Goal: Task Accomplishment & Management: Manage account settings

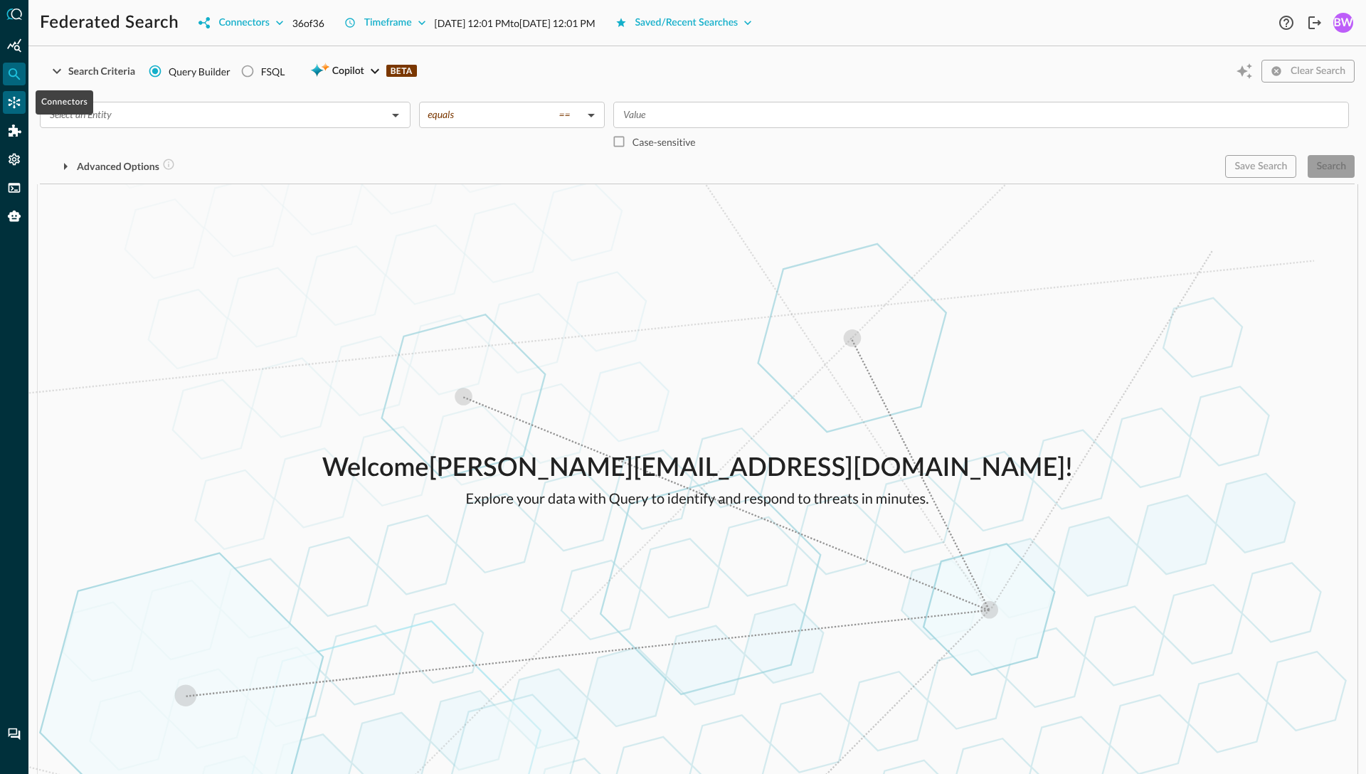
click at [15, 102] on icon "Connectors" at bounding box center [15, 103] width 12 height 12
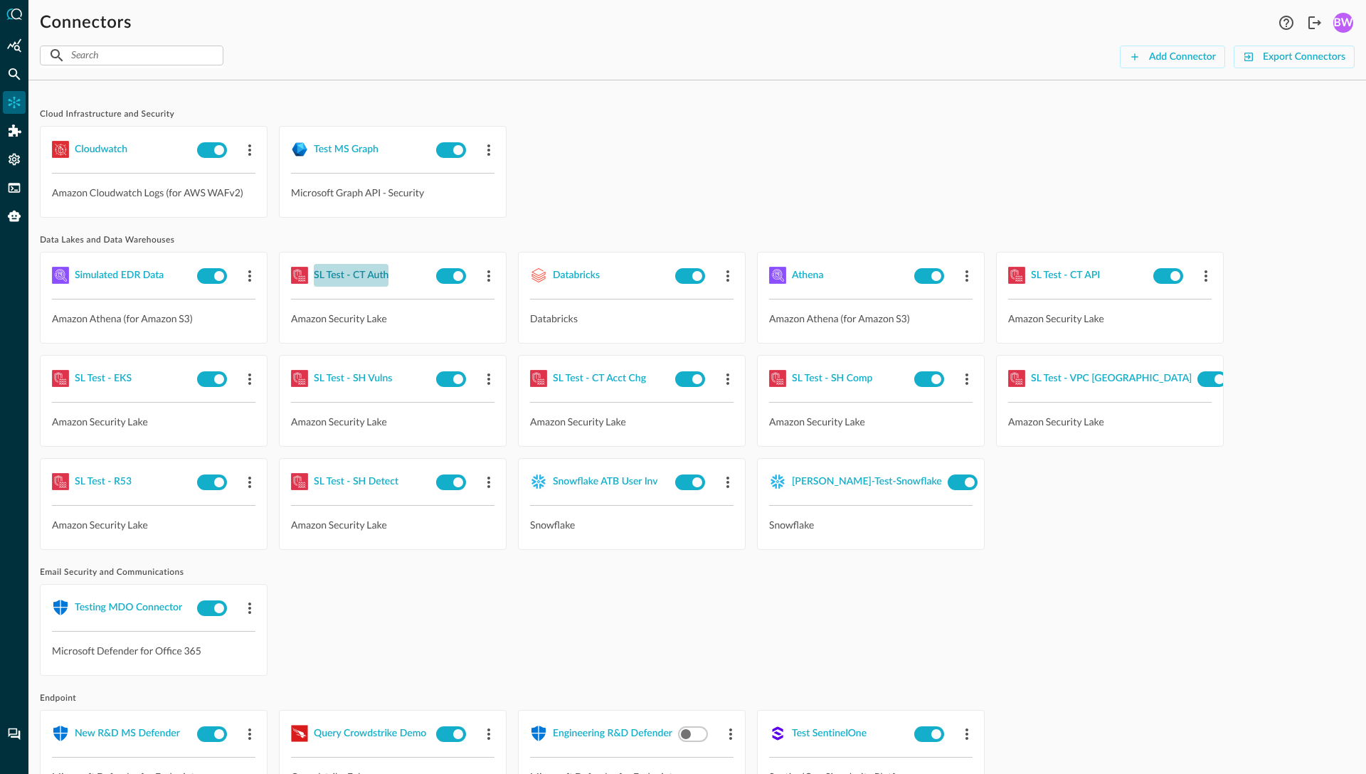
click at [347, 274] on div "SL Test - CT Auth" at bounding box center [351, 276] width 75 height 18
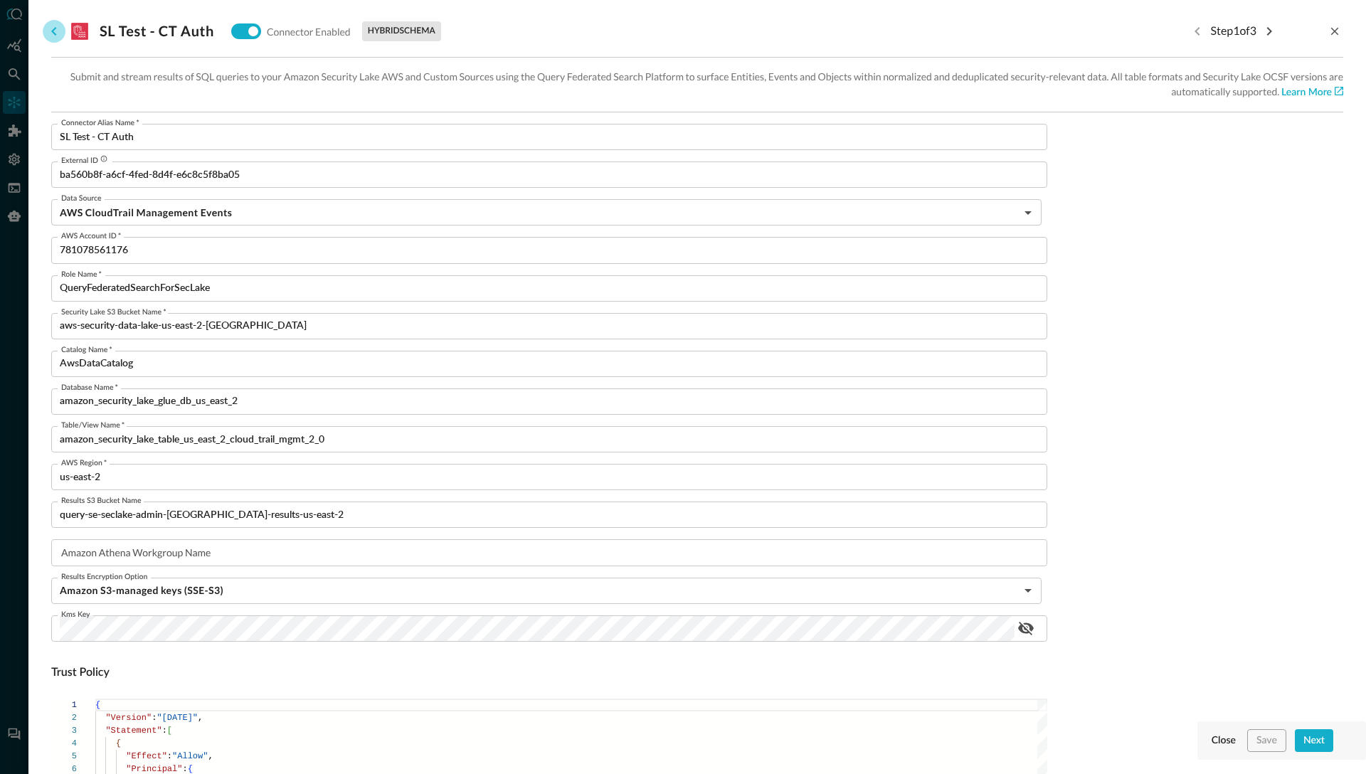
click at [53, 33] on icon "go back" at bounding box center [53, 31] width 5 height 9
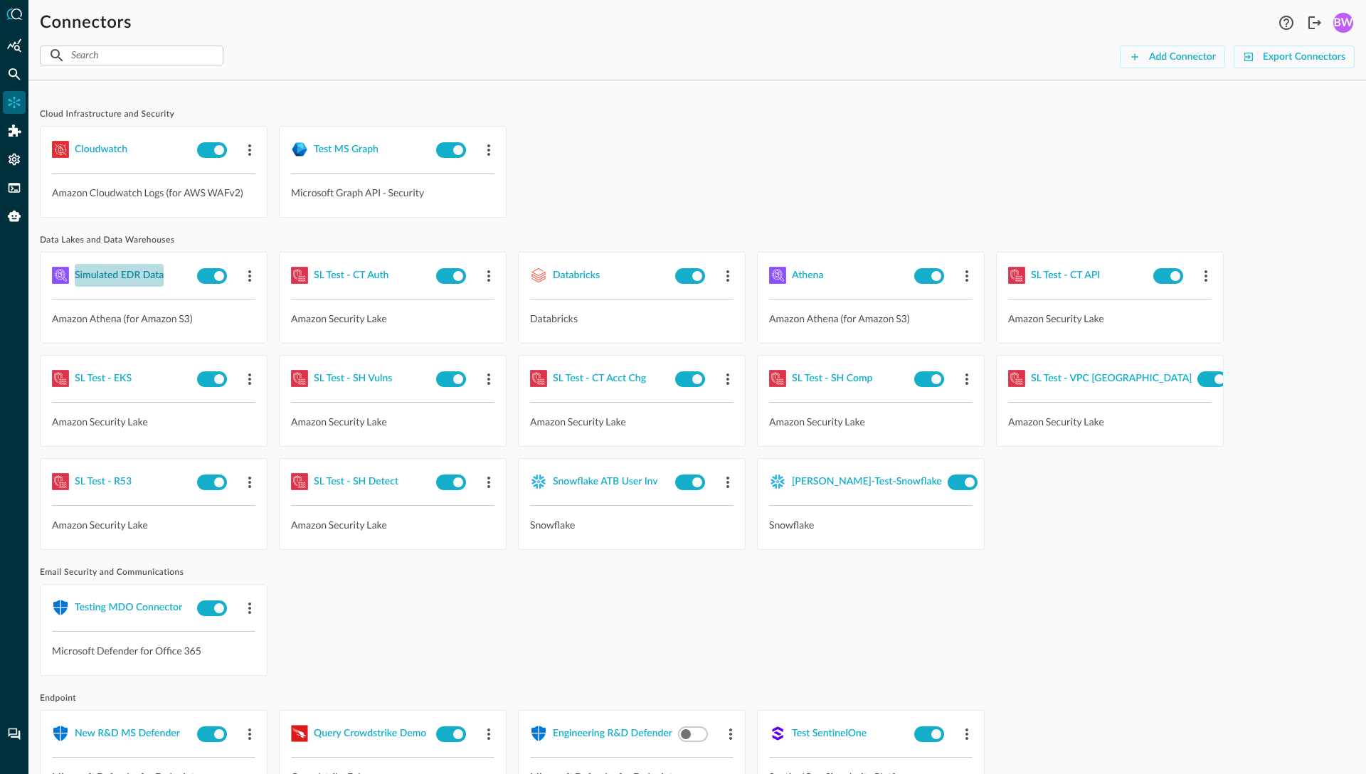
click at [130, 275] on div "Simulated EDR Data" at bounding box center [119, 276] width 89 height 18
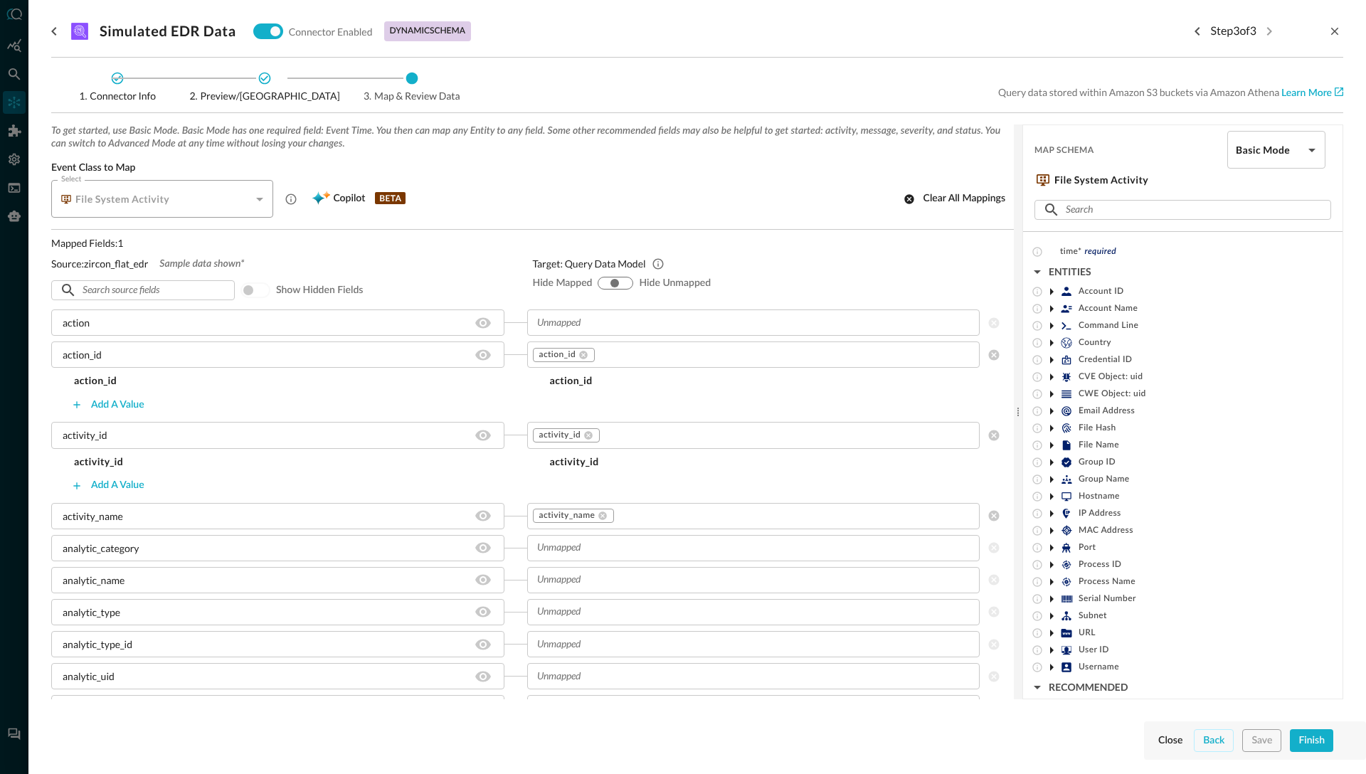
click at [629, 282] on input "hide-unmapped" at bounding box center [625, 283] width 9 height 9
radio input "true"
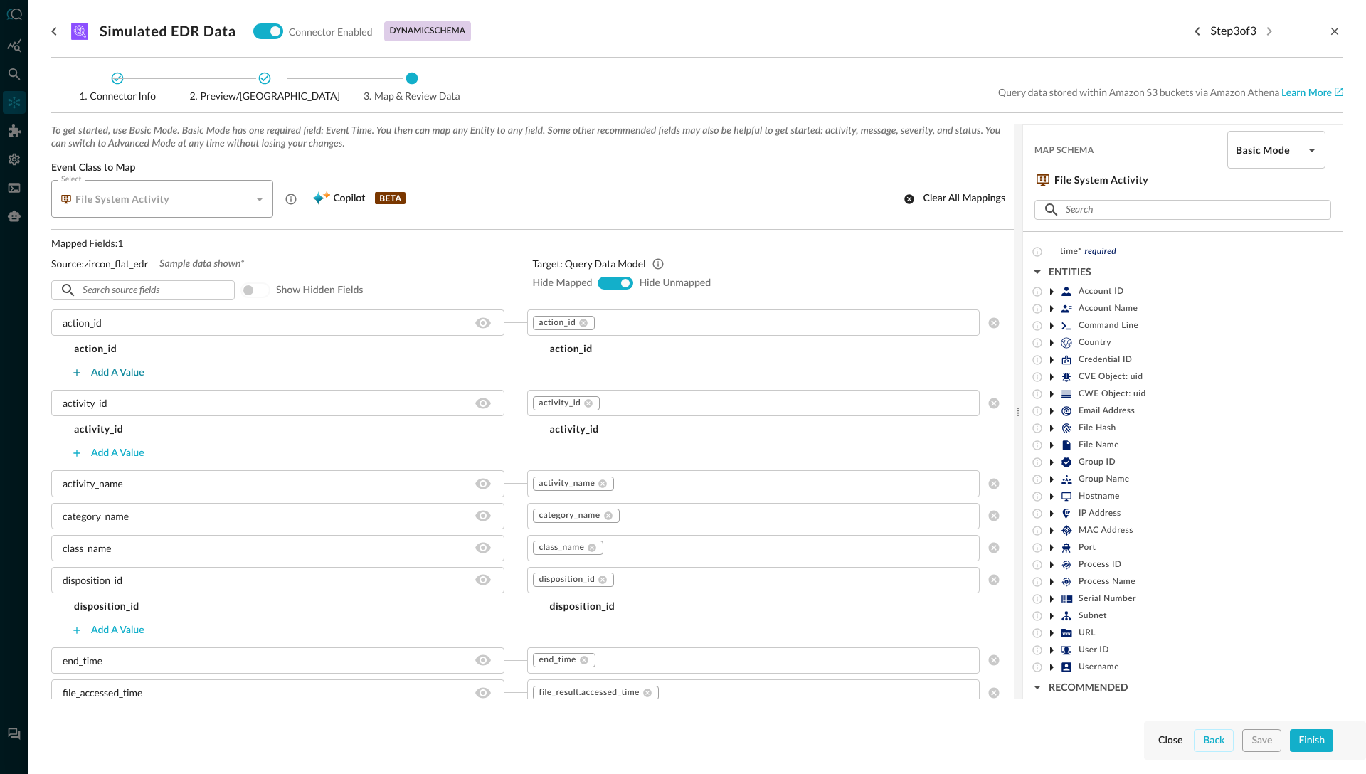
click at [115, 376] on div "Add a value" at bounding box center [117, 373] width 53 height 18
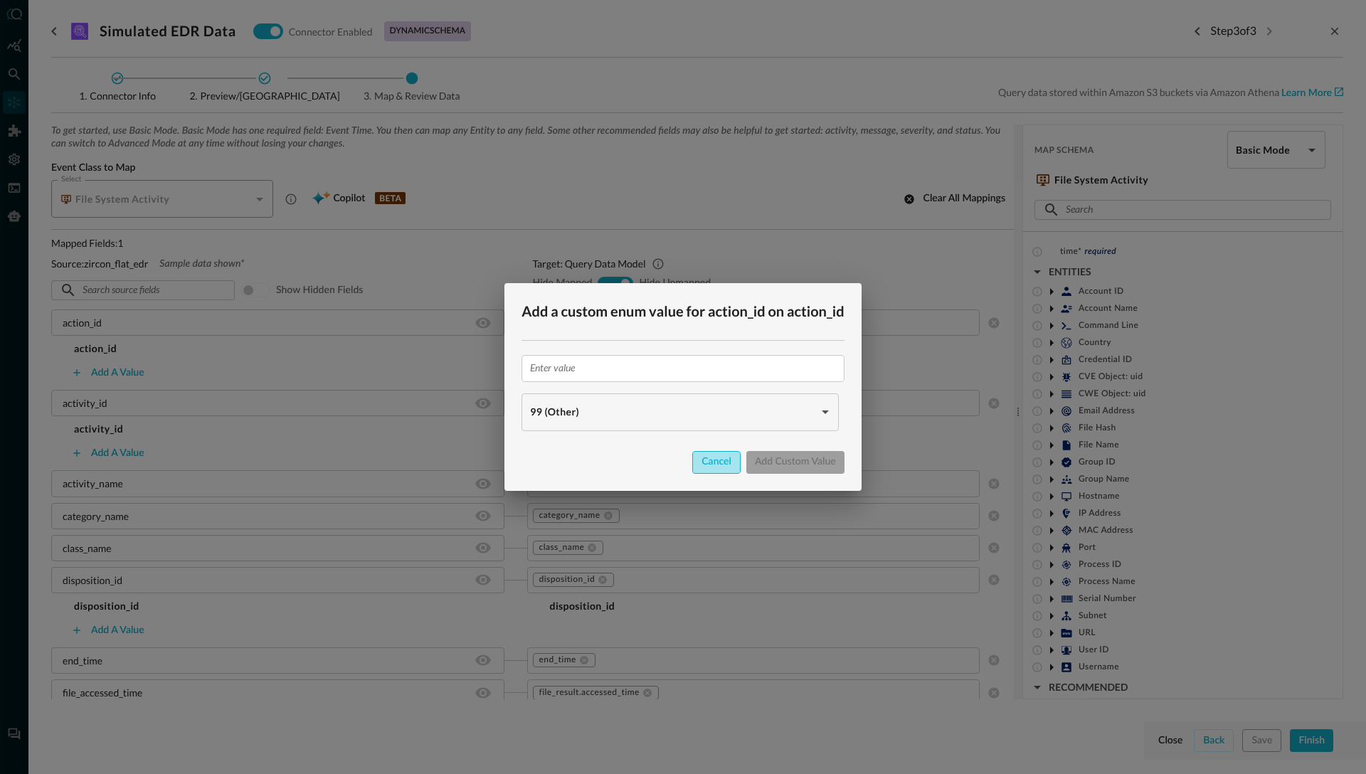
click at [719, 466] on div "Cancel" at bounding box center [716, 462] width 30 height 18
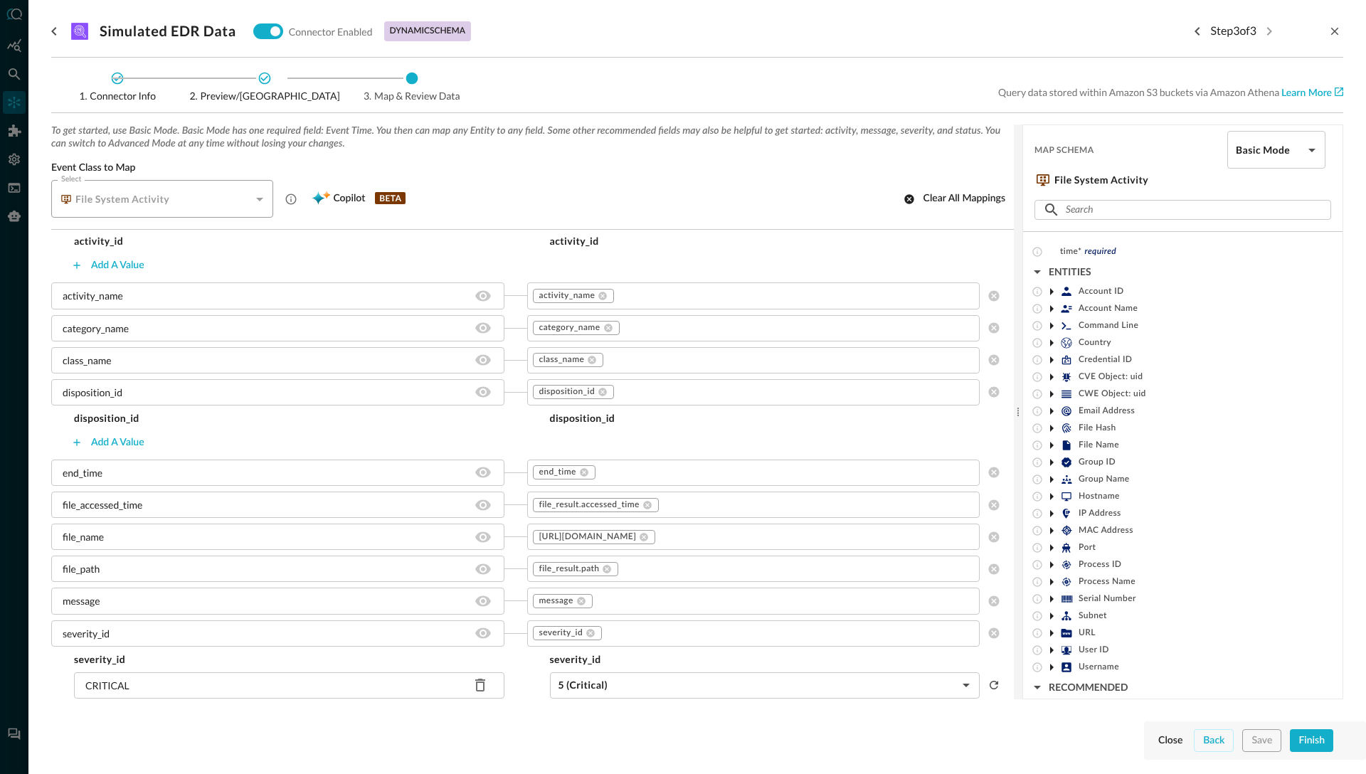
scroll to position [181, 0]
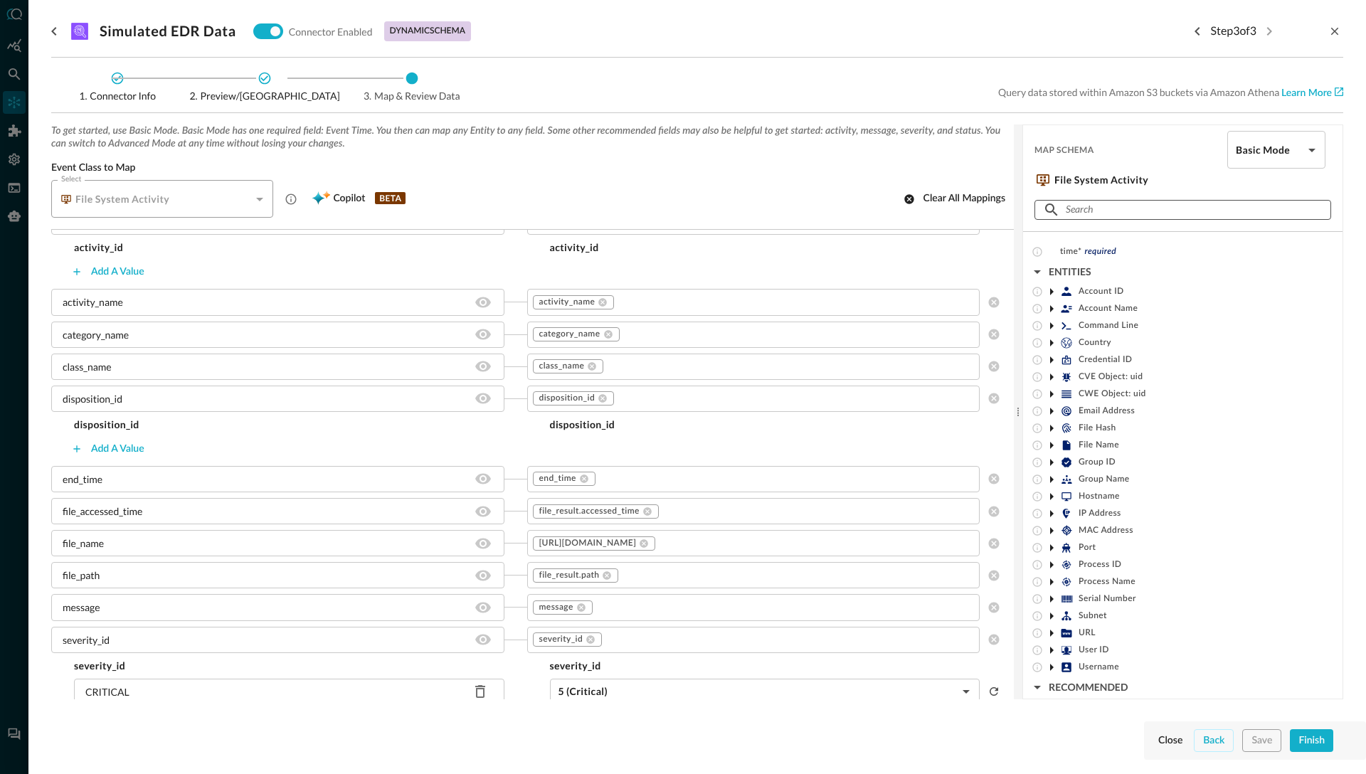
click at [1093, 211] on input "text" at bounding box center [1182, 210] width 233 height 26
click at [746, 192] on div "Select File System Activity CLASS_FILE_ACTIVITY Select Copilot BETA Clear all m…" at bounding box center [532, 199] width 962 height 38
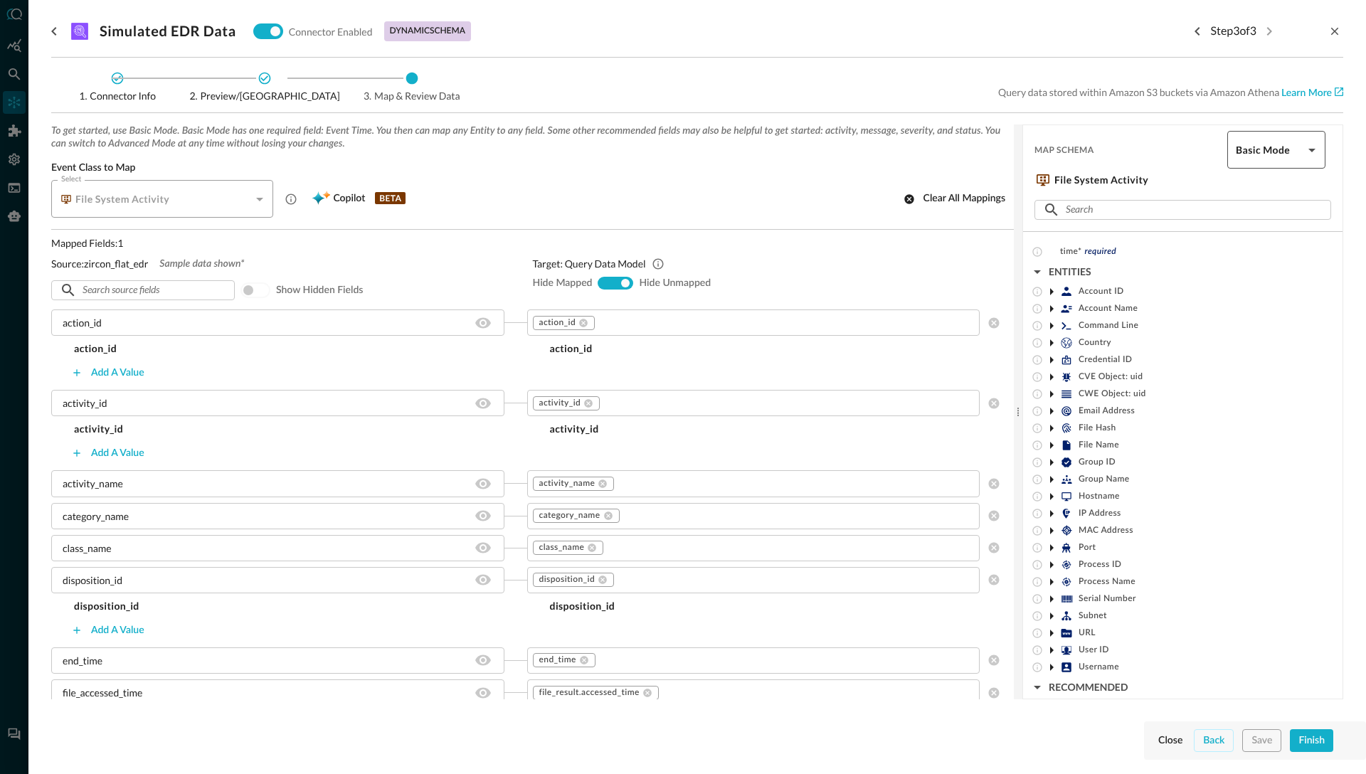
click at [1315, 152] on body "Connectors Help Logout BW ​ ​ Add Connector Export Connectors Cloud Infrastruct…" at bounding box center [683, 387] width 1366 height 774
click at [1315, 152] on div at bounding box center [683, 387] width 1366 height 774
click at [1052, 410] on icon at bounding box center [1052, 411] width 4 height 7
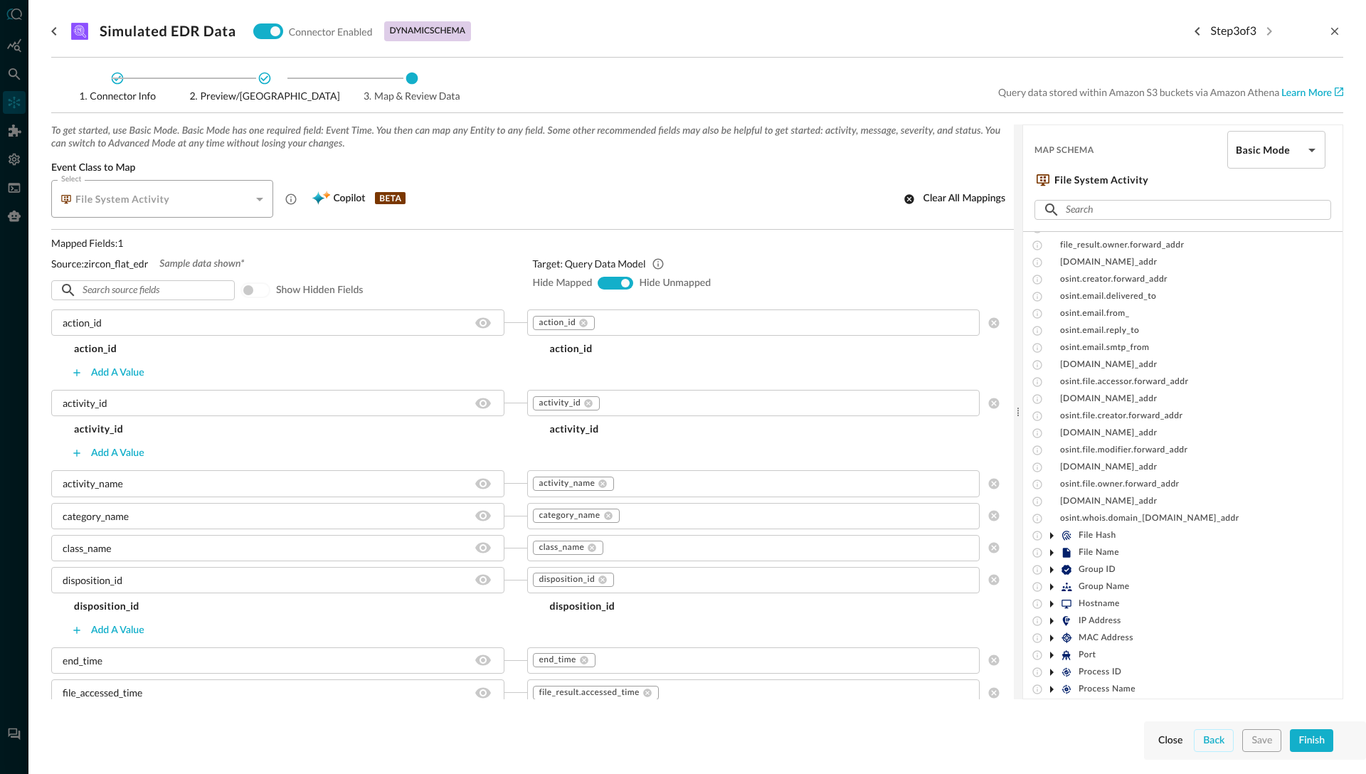
click at [600, 282] on input "hide-mapped" at bounding box center [604, 283] width 9 height 9
radio input "true"
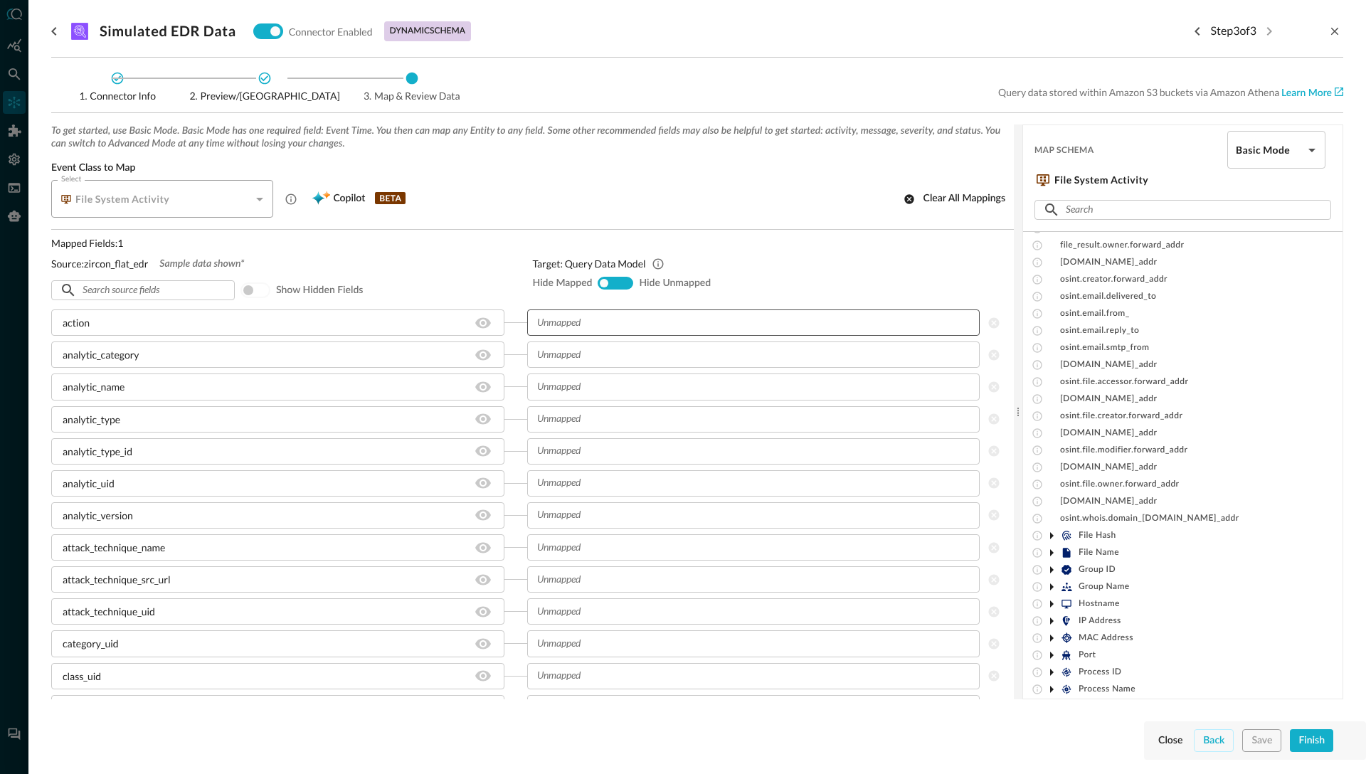
click at [584, 320] on input "text" at bounding box center [752, 323] width 442 height 18
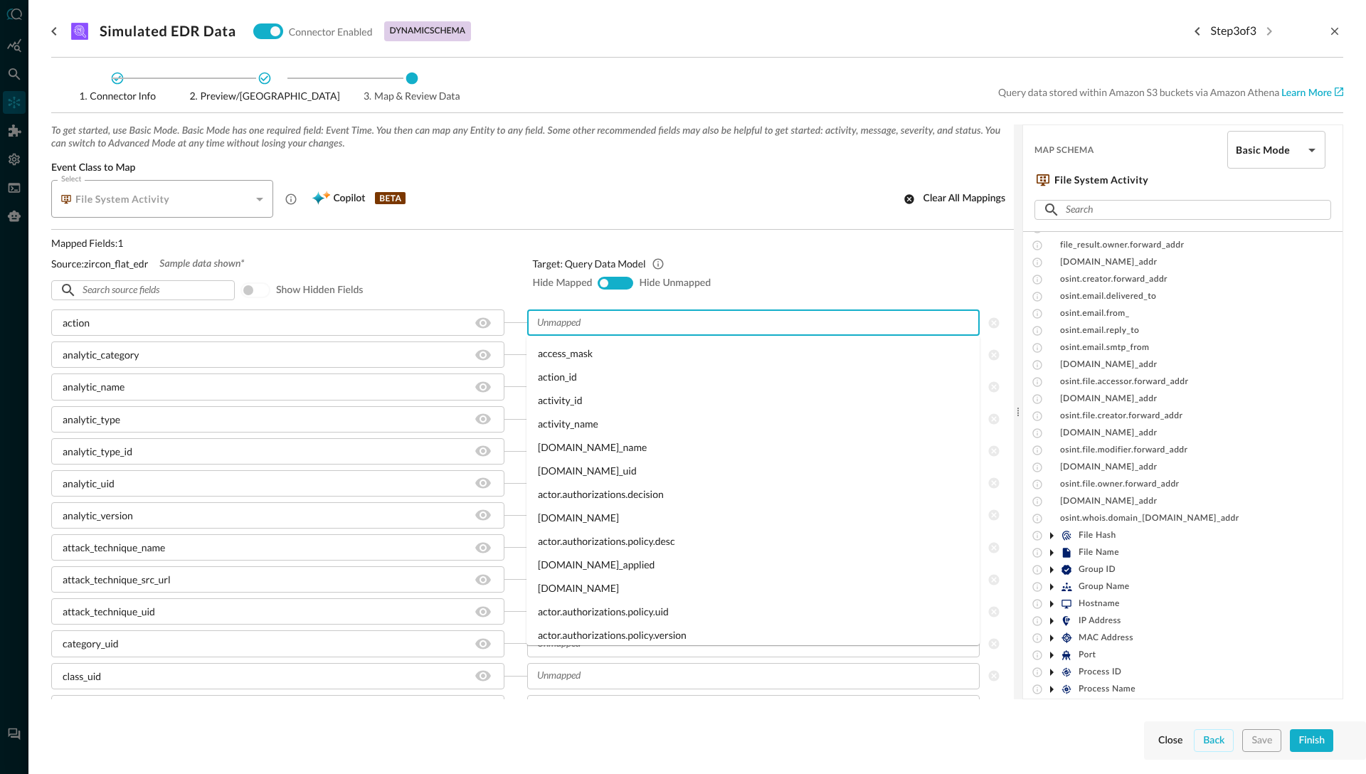
click at [463, 272] on div "Mapped Fields: 1 Source: zircon_flat_edr Sample data shown* ​ ​ Show hidden fie…" at bounding box center [280, 269] width 459 height 68
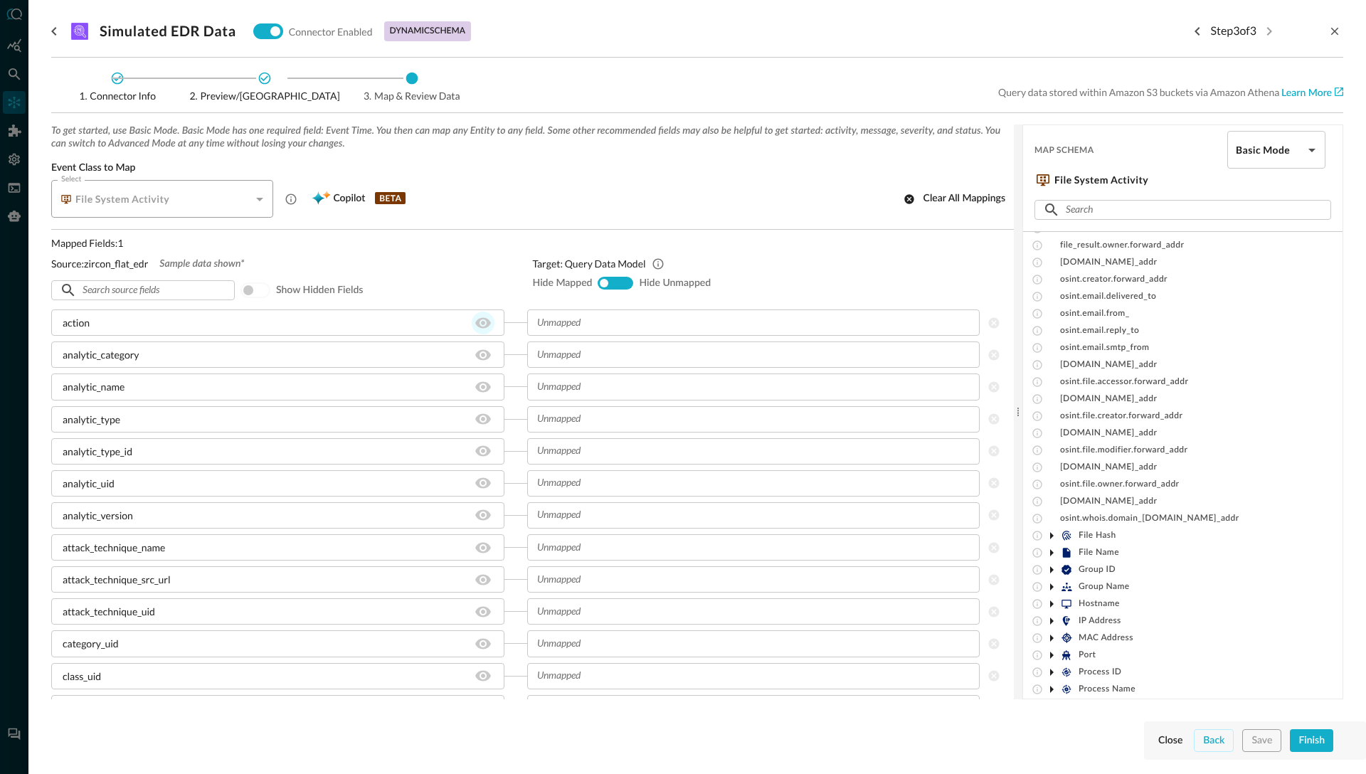
click at [484, 325] on icon "Hide/Show source field" at bounding box center [483, 322] width 16 height 11
click at [260, 288] on input "checkbox" at bounding box center [247, 290] width 79 height 26
checkbox input "true"
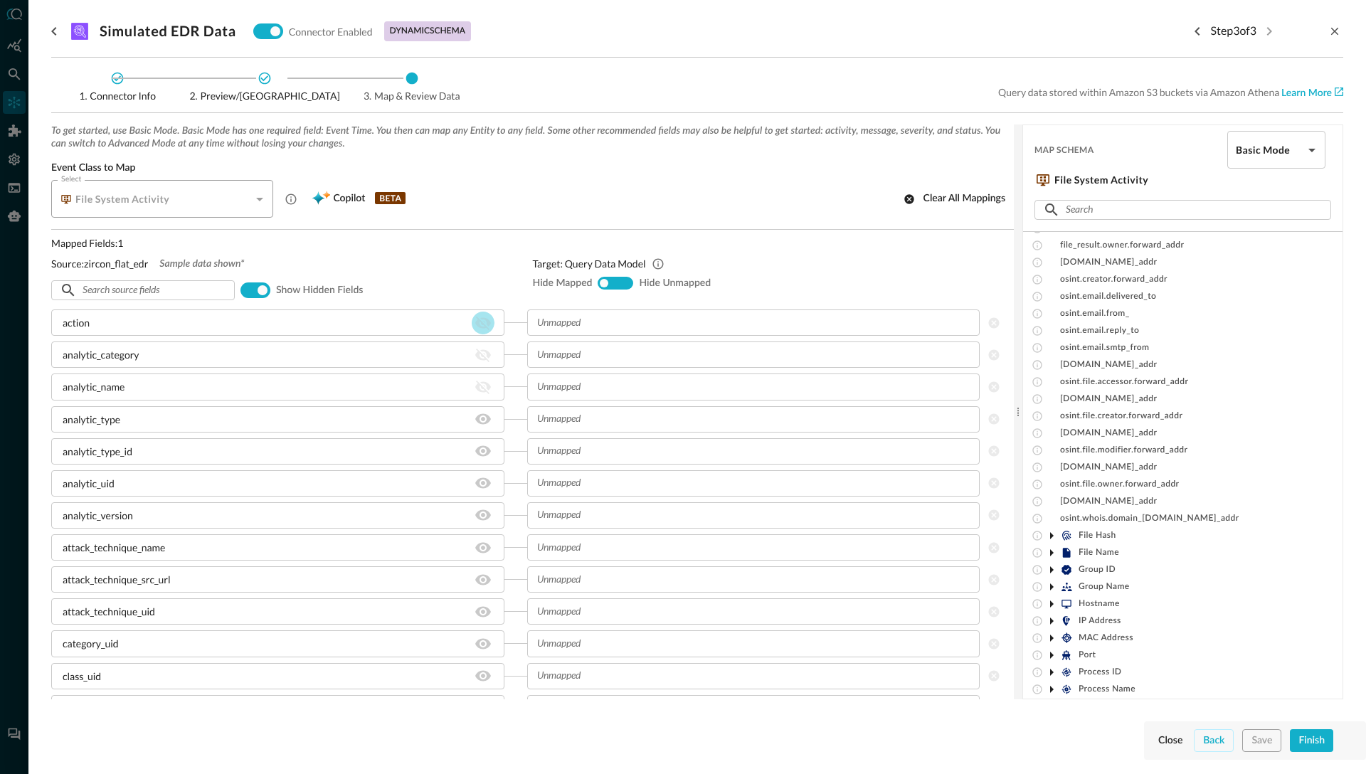
click at [487, 324] on icon "Hide/Show source field" at bounding box center [483, 324] width 16 height 14
click at [484, 356] on icon "Hide/Show source field" at bounding box center [482, 354] width 17 height 17
click at [484, 387] on icon "Hide/Show source field" at bounding box center [482, 386] width 17 height 17
click at [120, 324] on div "action" at bounding box center [277, 322] width 453 height 26
click at [163, 324] on div "action" at bounding box center [277, 322] width 453 height 26
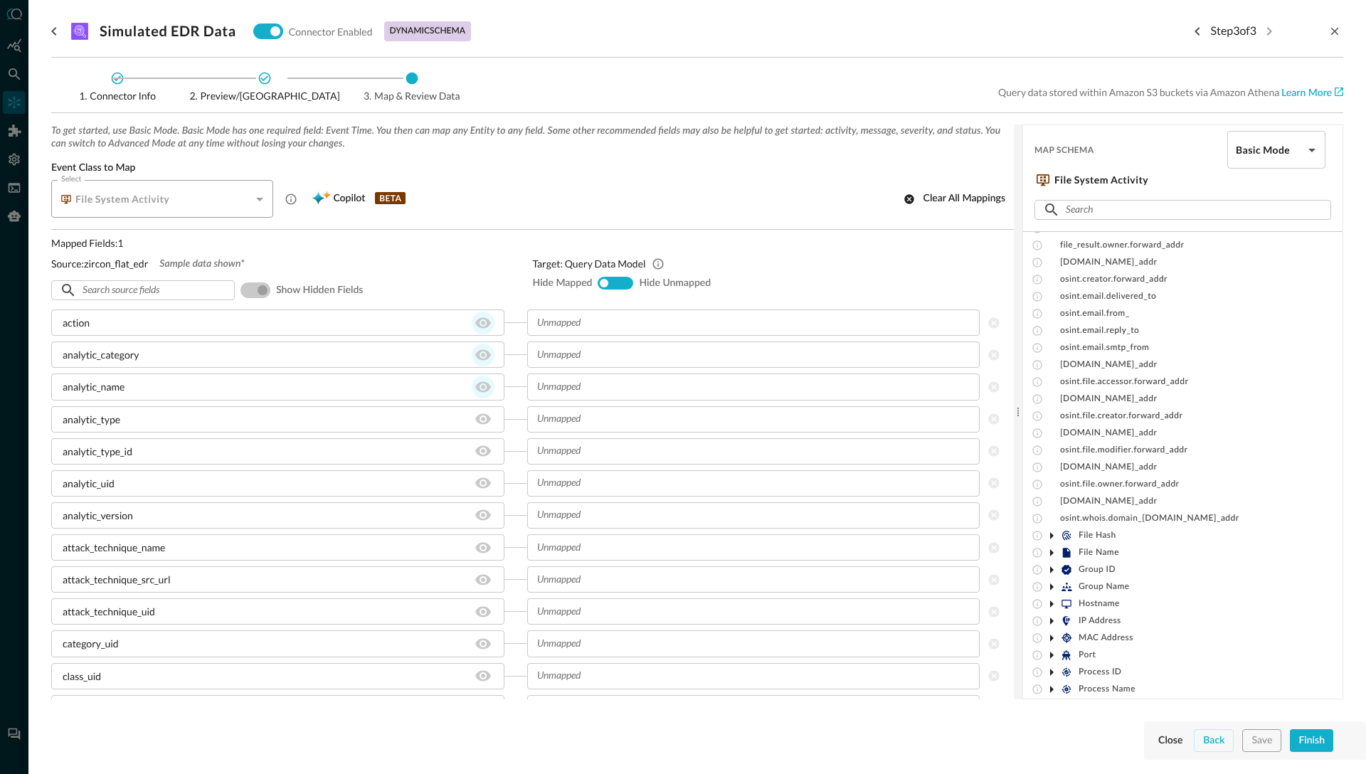
click at [267, 78] on icon at bounding box center [265, 78] width 14 height 14
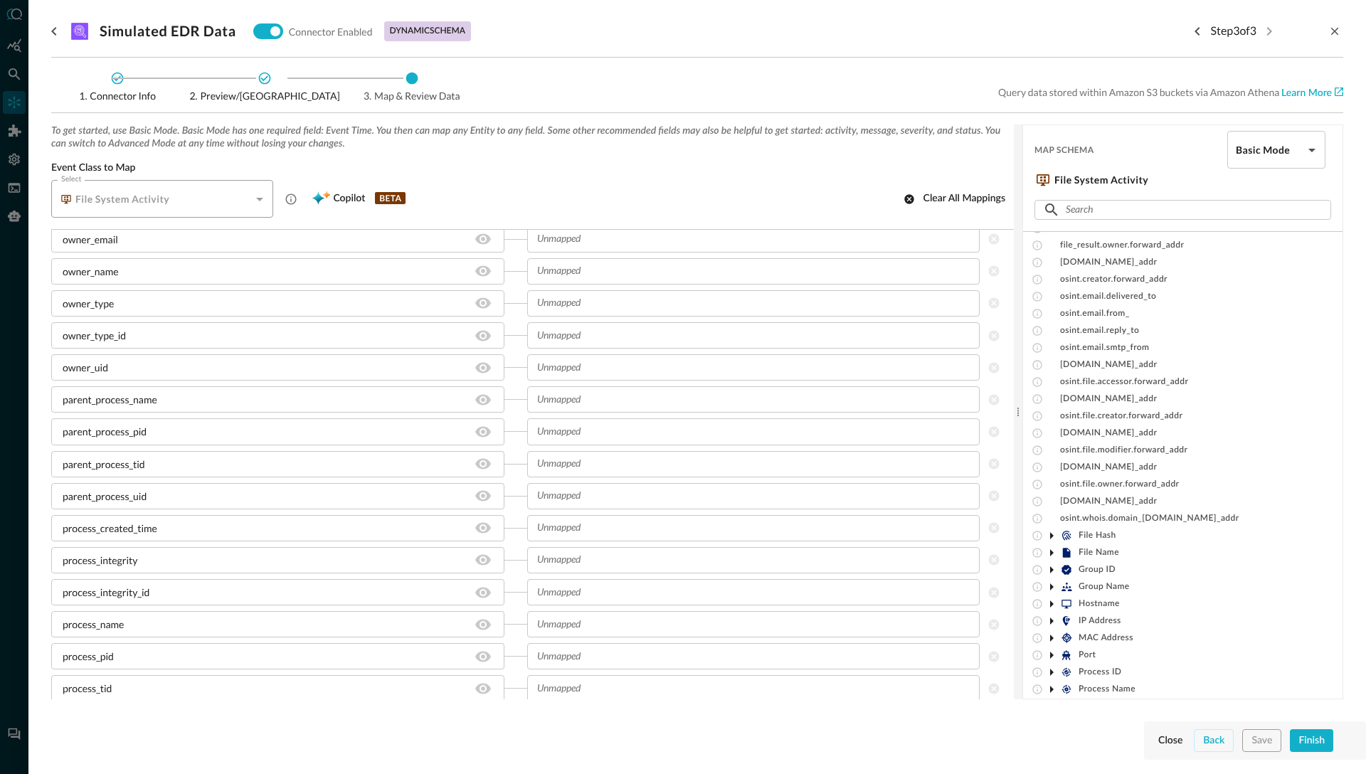
scroll to position [2558, 0]
click at [129, 396] on div "process_tid" at bounding box center [277, 396] width 453 height 26
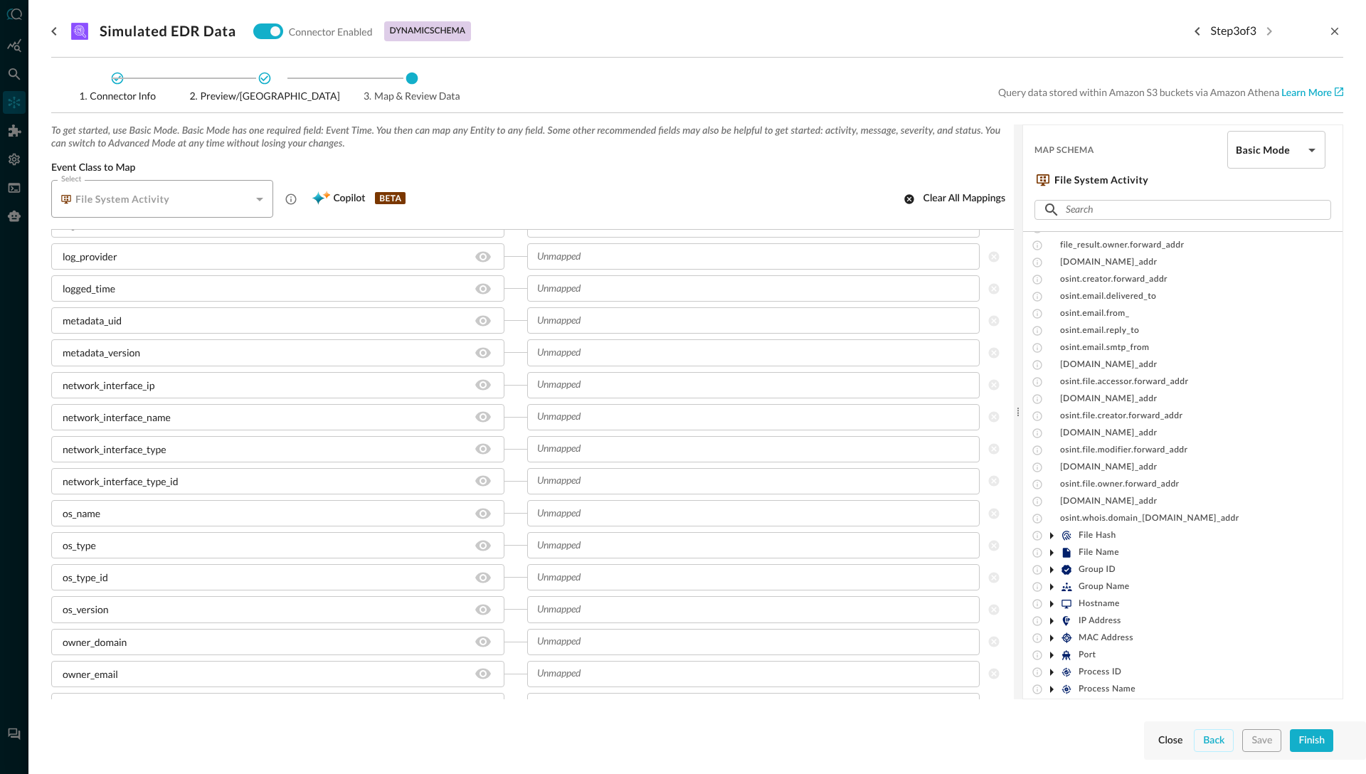
scroll to position [1831, 0]
click at [104, 322] on p "metadata_uid" at bounding box center [92, 321] width 59 height 15
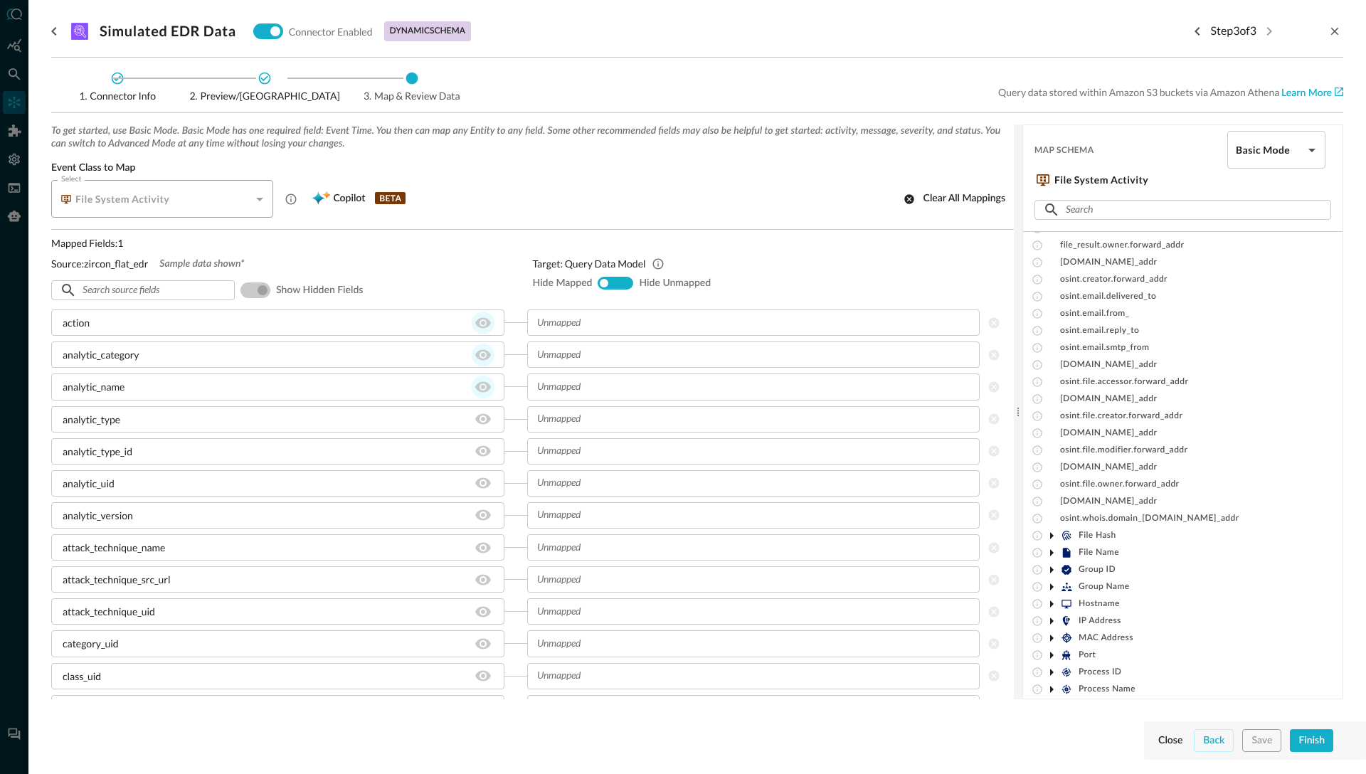
click at [212, 268] on span "Sample data shown*" at bounding box center [201, 264] width 85 height 13
click at [266, 81] on icon at bounding box center [265, 78] width 14 height 14
click at [265, 76] on icon at bounding box center [265, 78] width 14 height 14
click at [124, 75] on icon at bounding box center [117, 78] width 14 height 14
click at [51, 29] on icon "go back" at bounding box center [54, 31] width 17 height 17
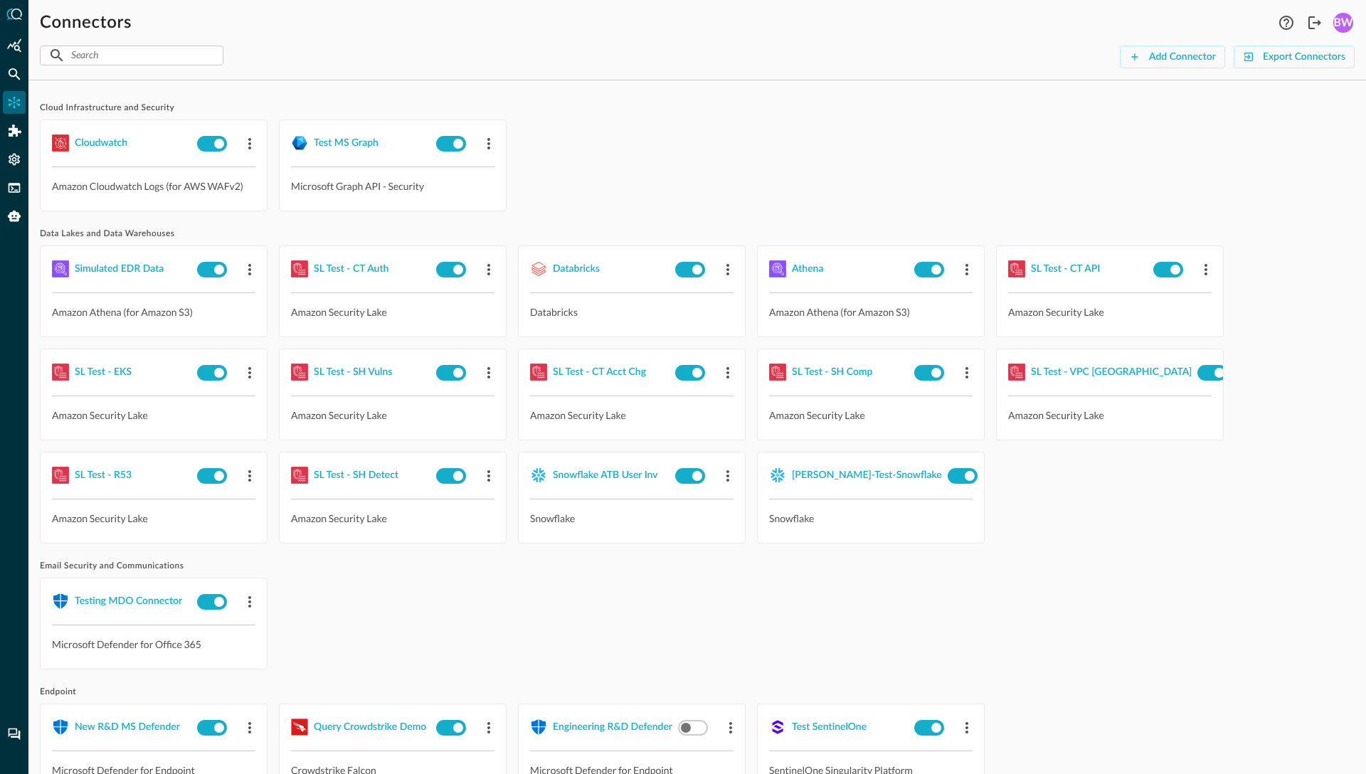
scroll to position [8, 0]
click at [810, 270] on div "athena" at bounding box center [807, 268] width 31 height 18
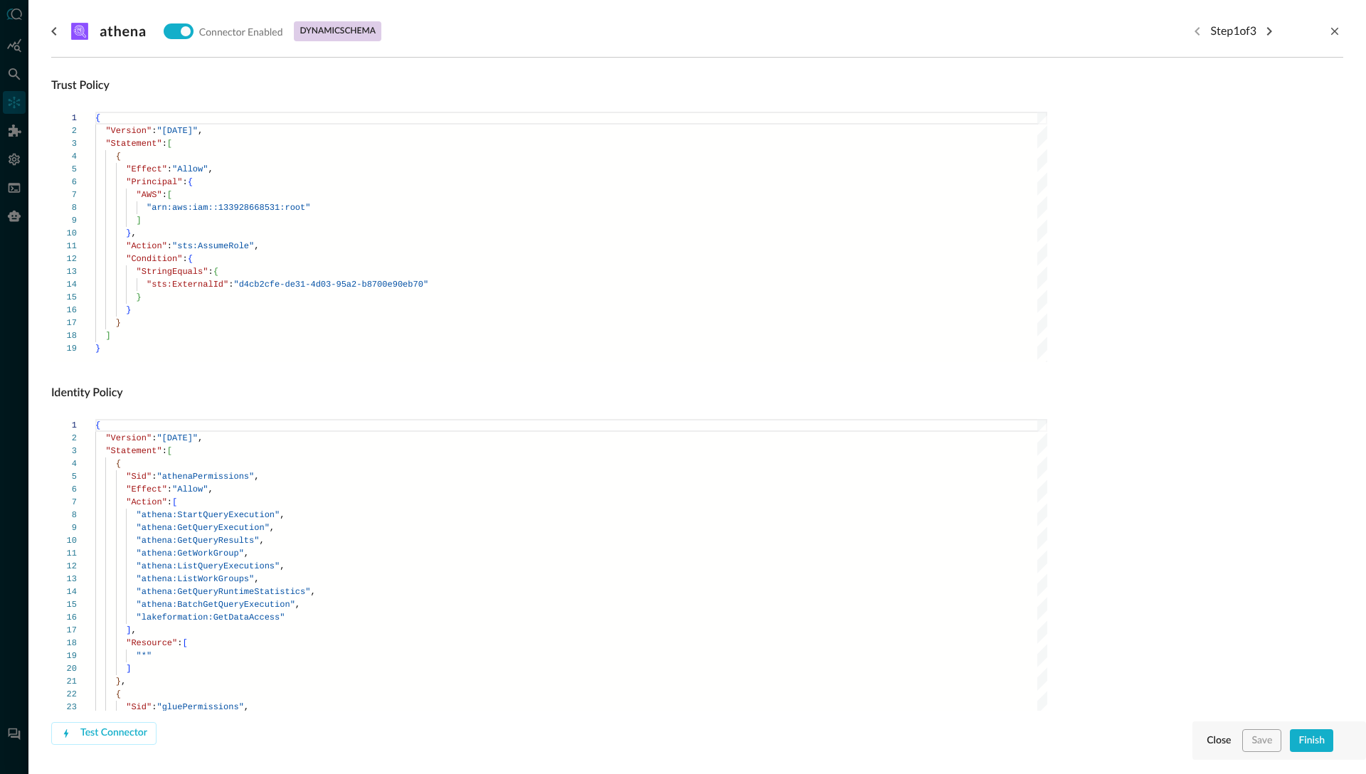
scroll to position [589, 0]
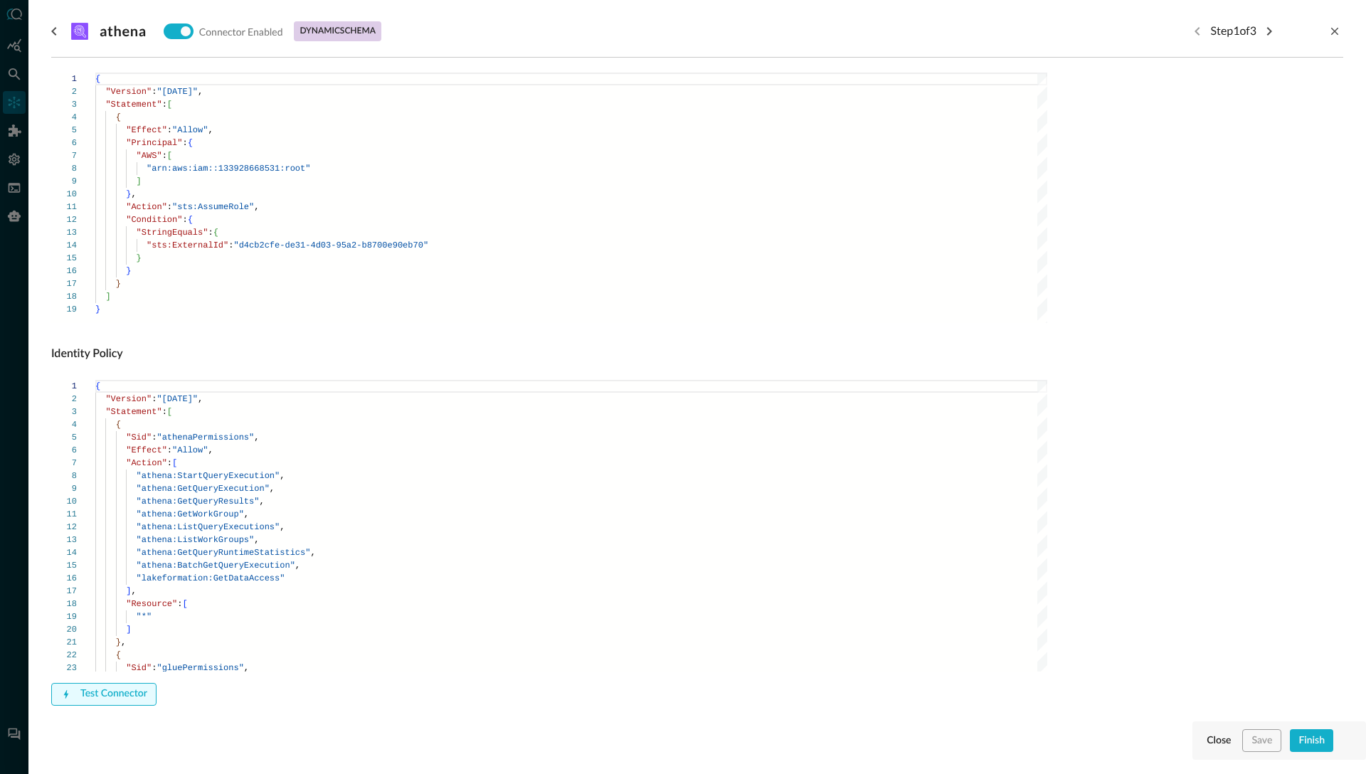
click at [109, 693] on div "Test Connector" at bounding box center [113, 694] width 67 height 18
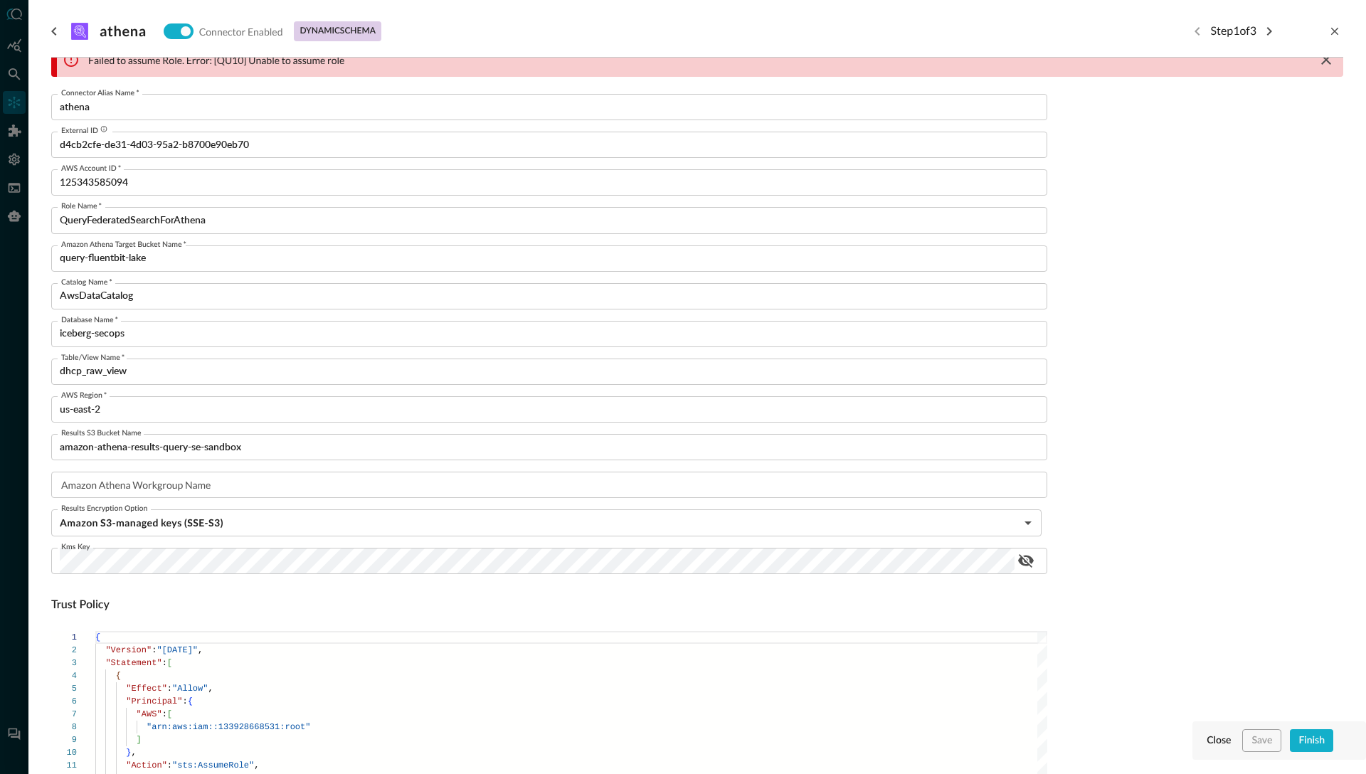
scroll to position [0, 0]
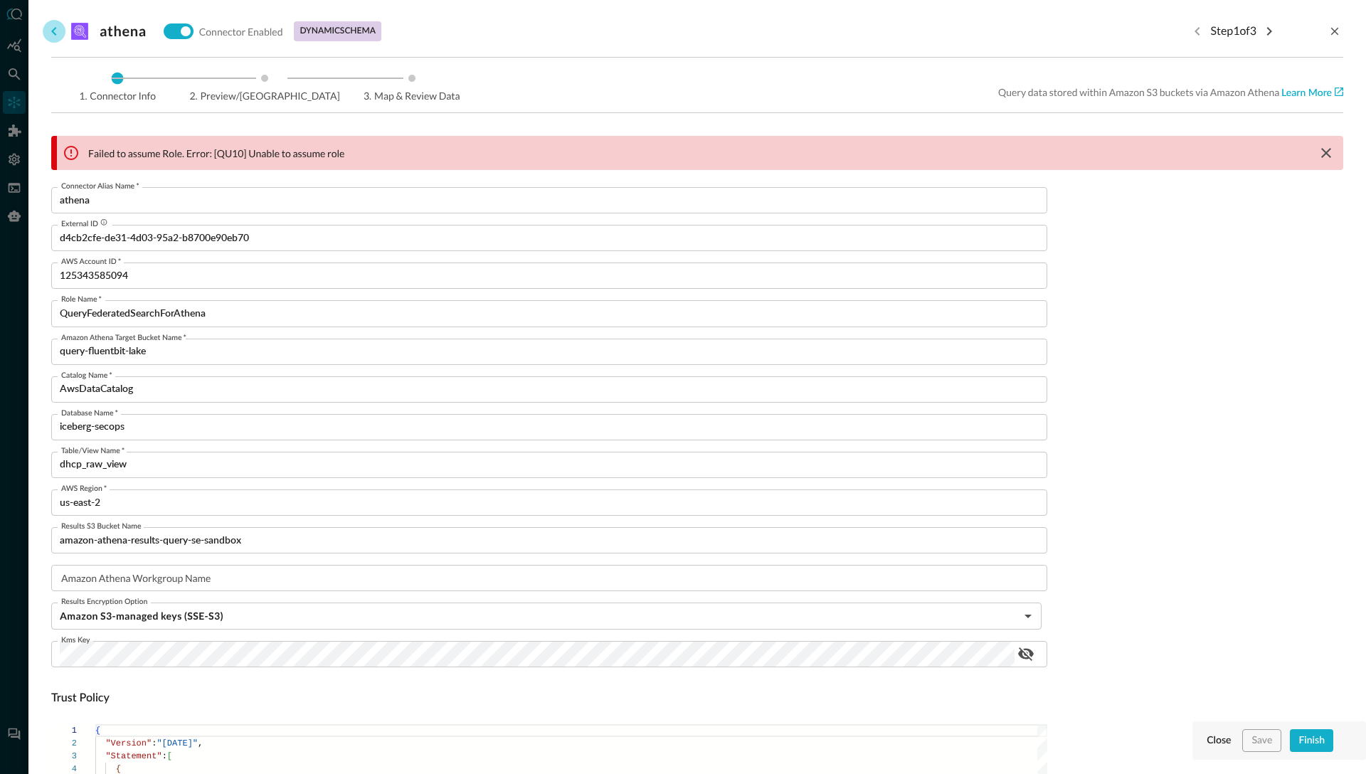
click at [56, 28] on icon "go back" at bounding box center [54, 31] width 17 height 17
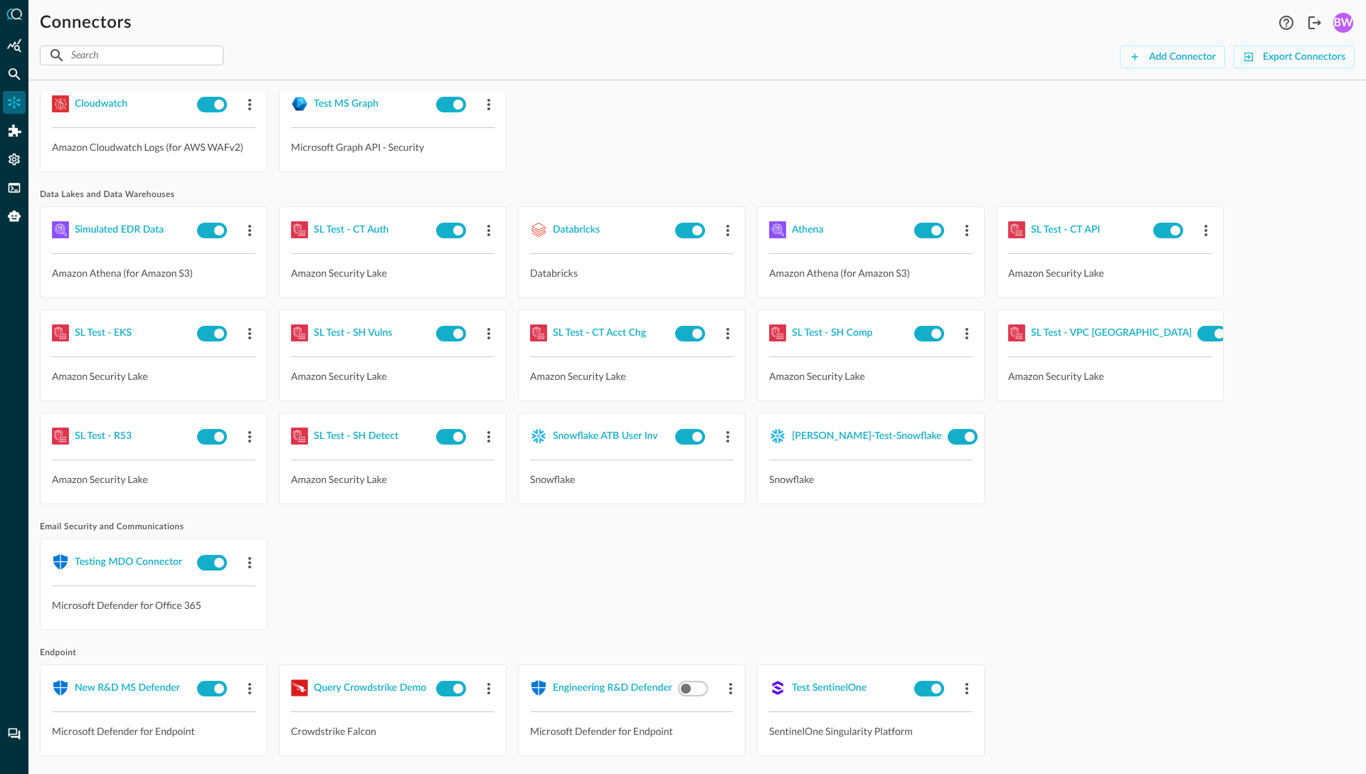
scroll to position [55, 0]
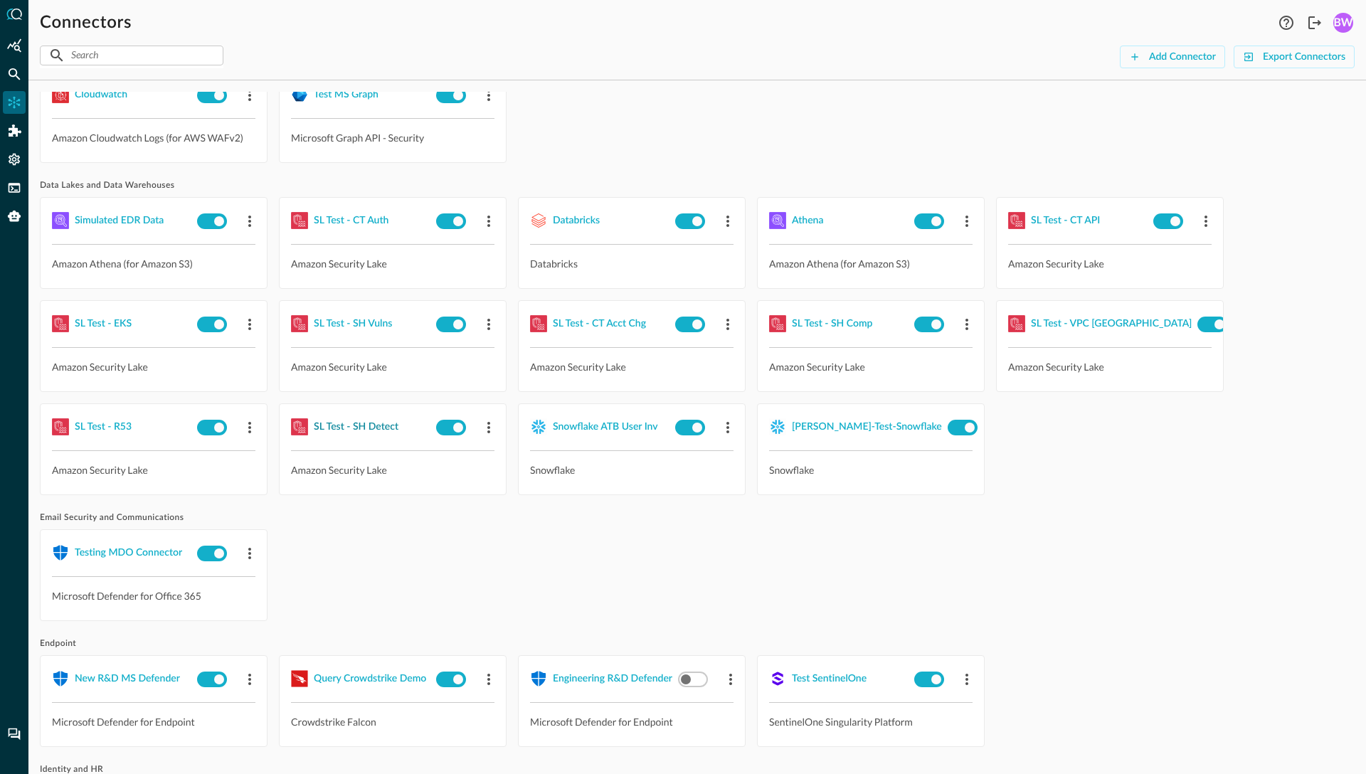
click at [343, 428] on div "SL Test - SH Detect" at bounding box center [356, 427] width 85 height 18
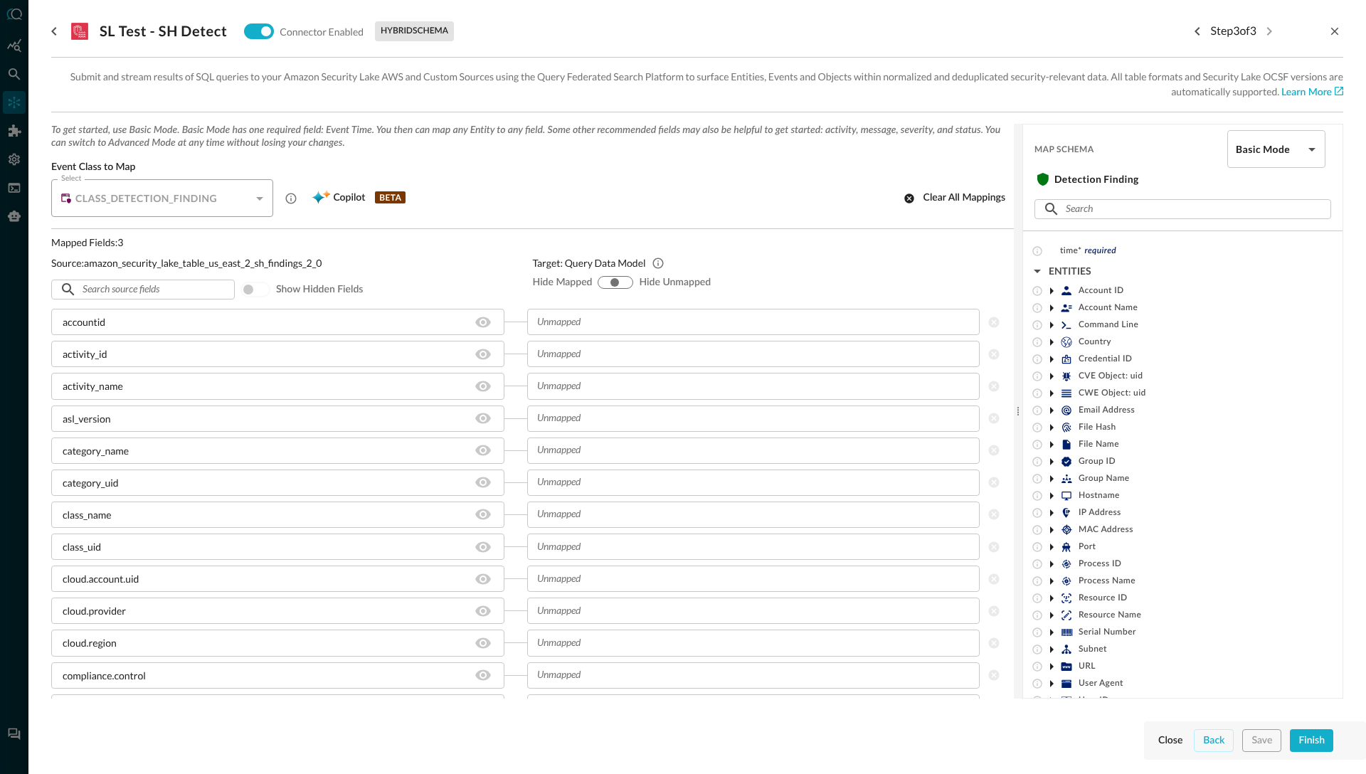
click at [627, 280] on input "hide-unmapped" at bounding box center [625, 282] width 9 height 9
radio input "true"
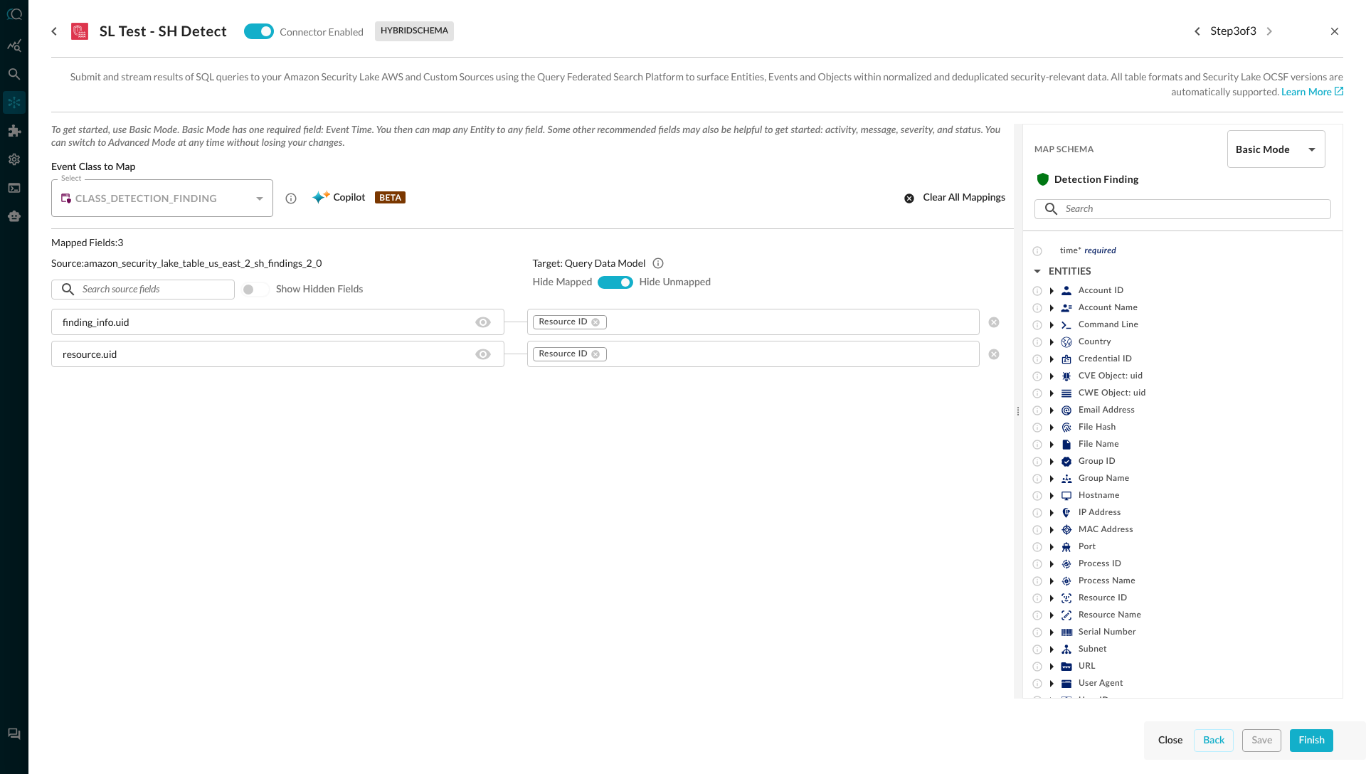
click at [615, 280] on input "show-all" at bounding box center [614, 282] width 9 height 9
radio input "true"
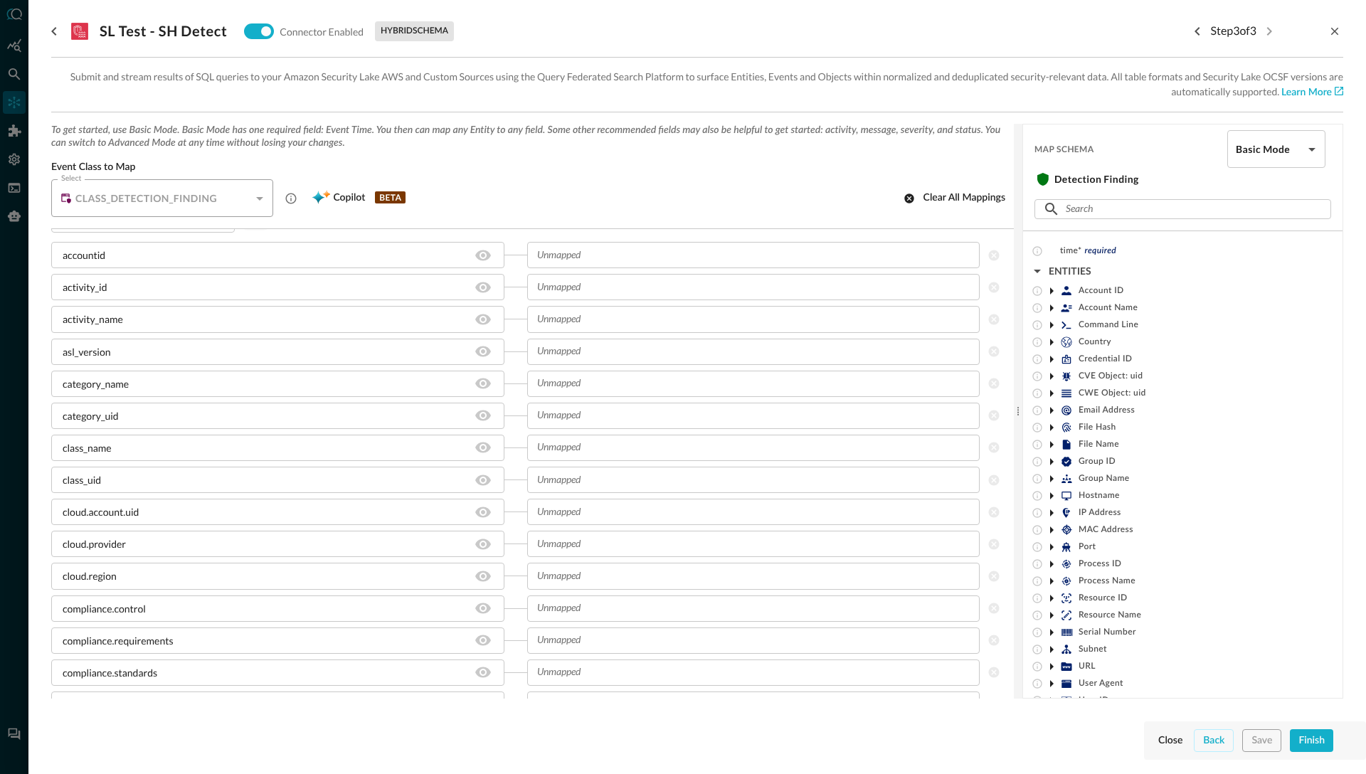
scroll to position [126, 0]
click at [588, 299] on div "​" at bounding box center [753, 293] width 453 height 26
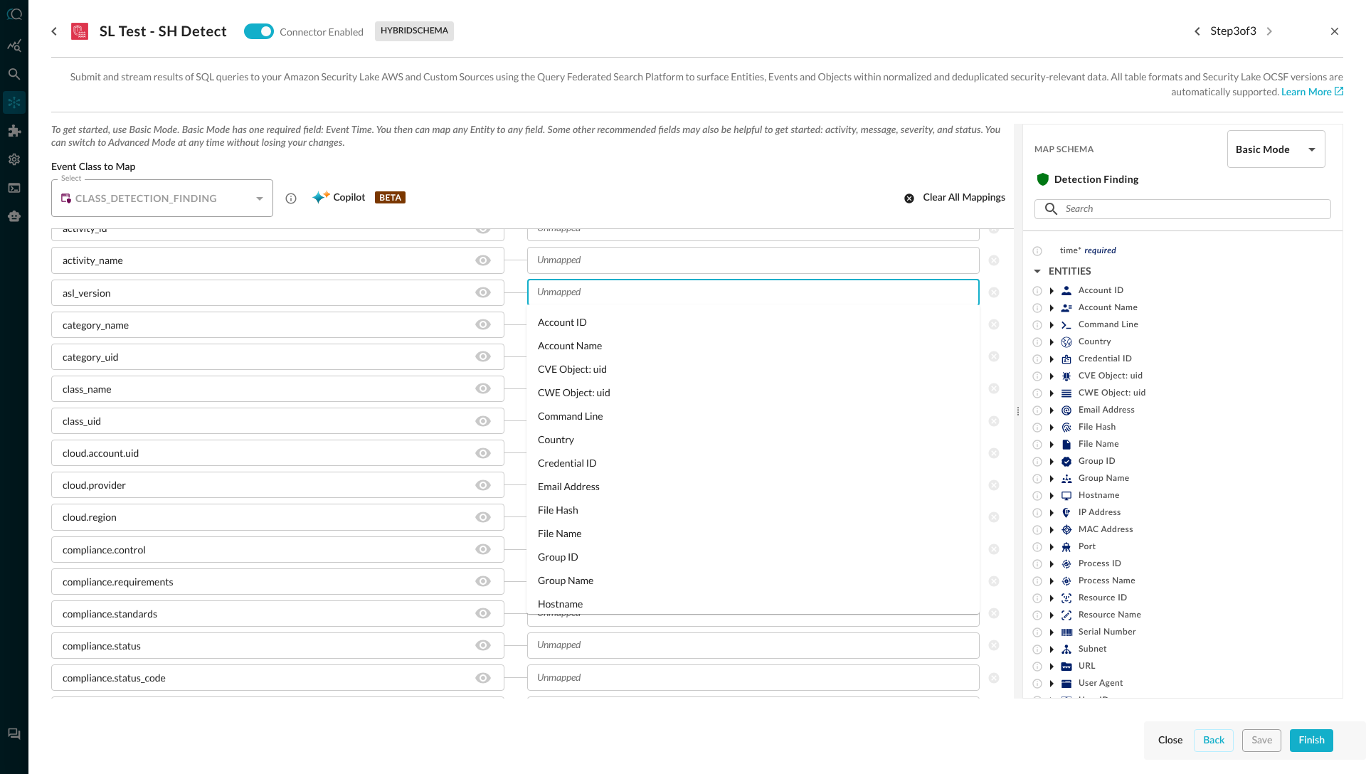
click at [507, 200] on div "Select CLASS_DETECTION_FINDING CLASS_DETECTION_FINDING Select Copilot BETA Clea…" at bounding box center [532, 198] width 962 height 38
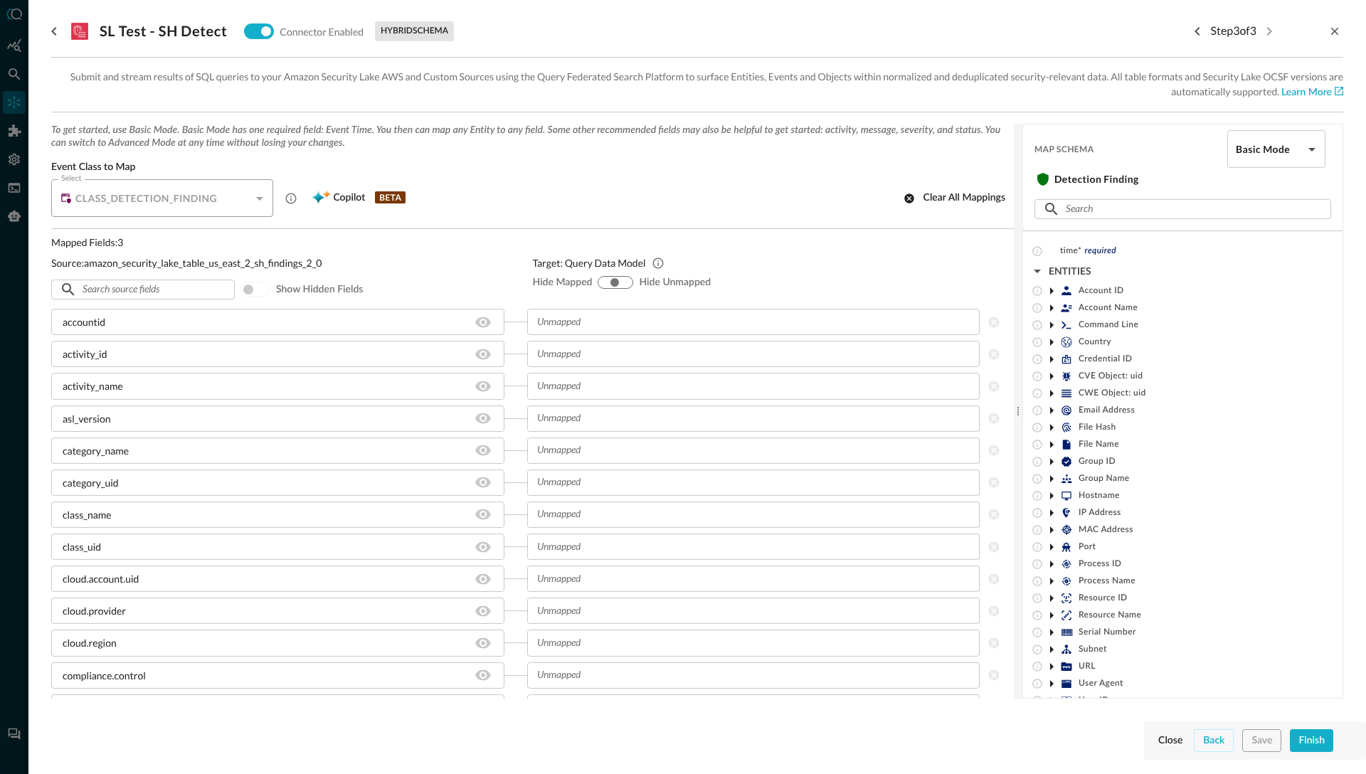
click at [629, 280] on input "hide-unmapped" at bounding box center [625, 282] width 9 height 9
radio input "true"
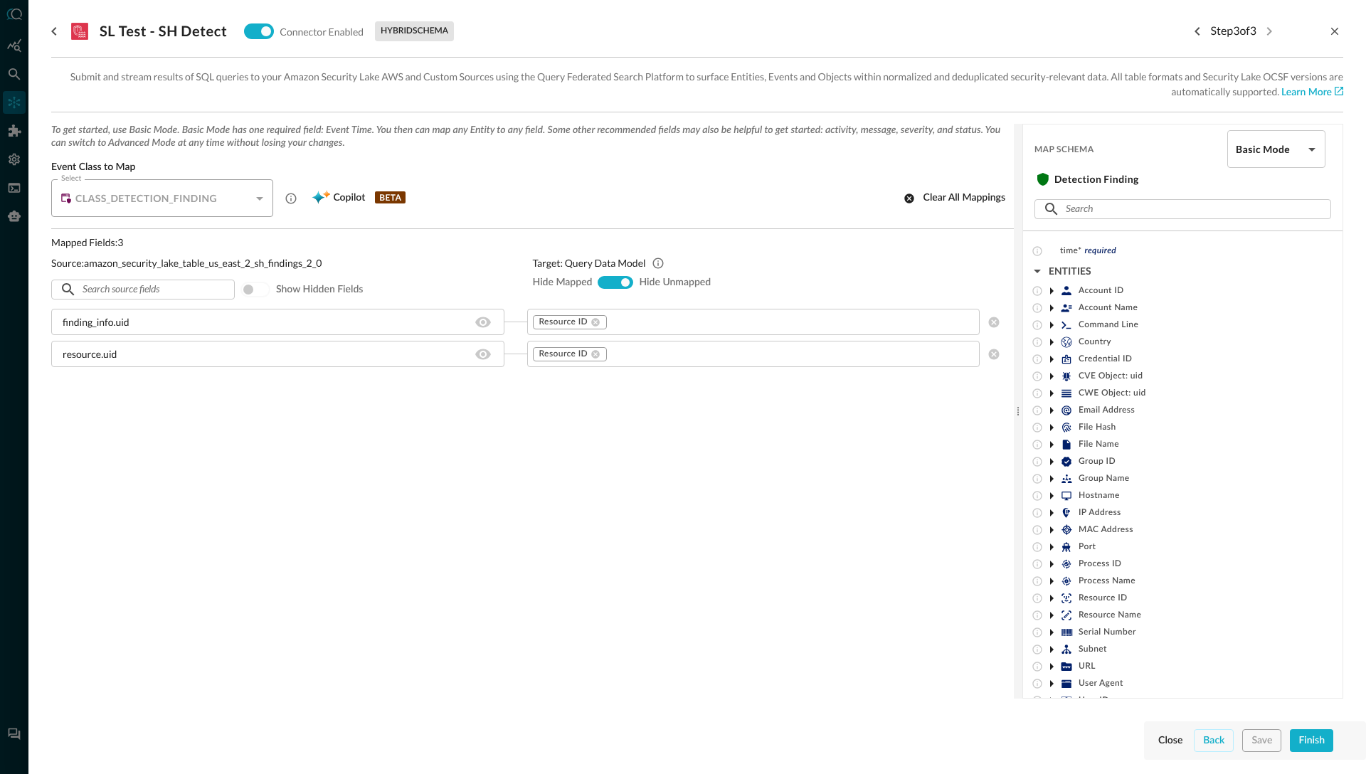
click at [611, 280] on input "show-all" at bounding box center [614, 282] width 9 height 9
radio input "true"
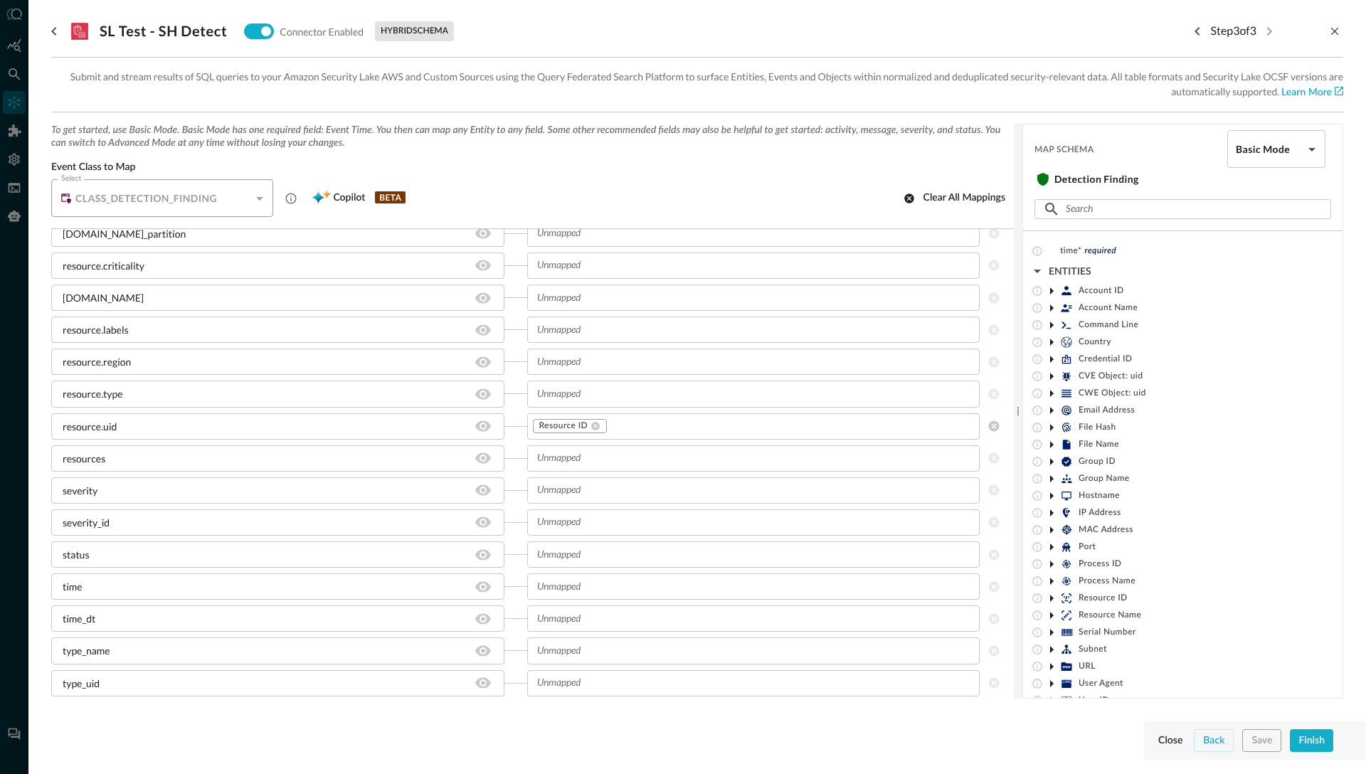
scroll to position [1595, 0]
click at [499, 203] on div "Select CLASS_DETECTION_FINDING CLASS_DETECTION_FINDING Select Copilot BETA Clea…" at bounding box center [532, 198] width 962 height 38
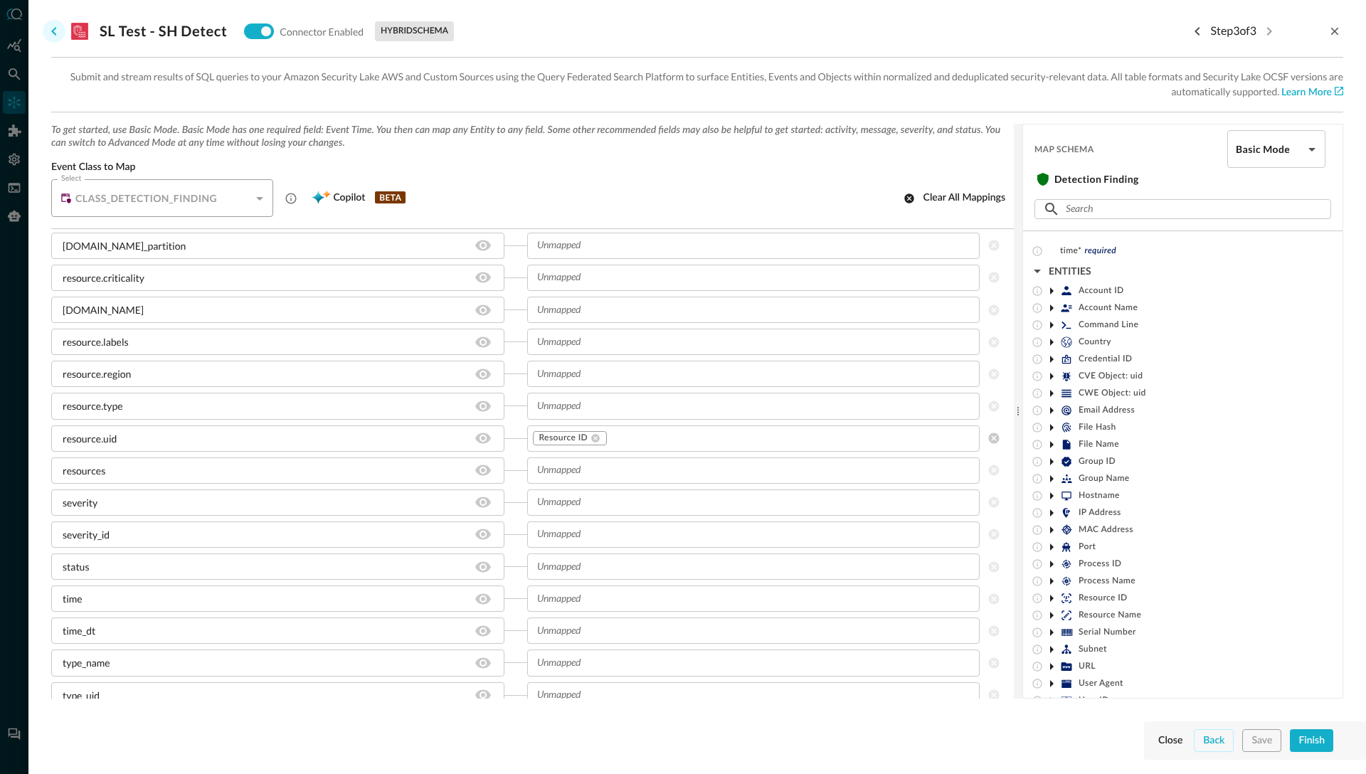
click at [53, 25] on icon "go back" at bounding box center [54, 31] width 17 height 17
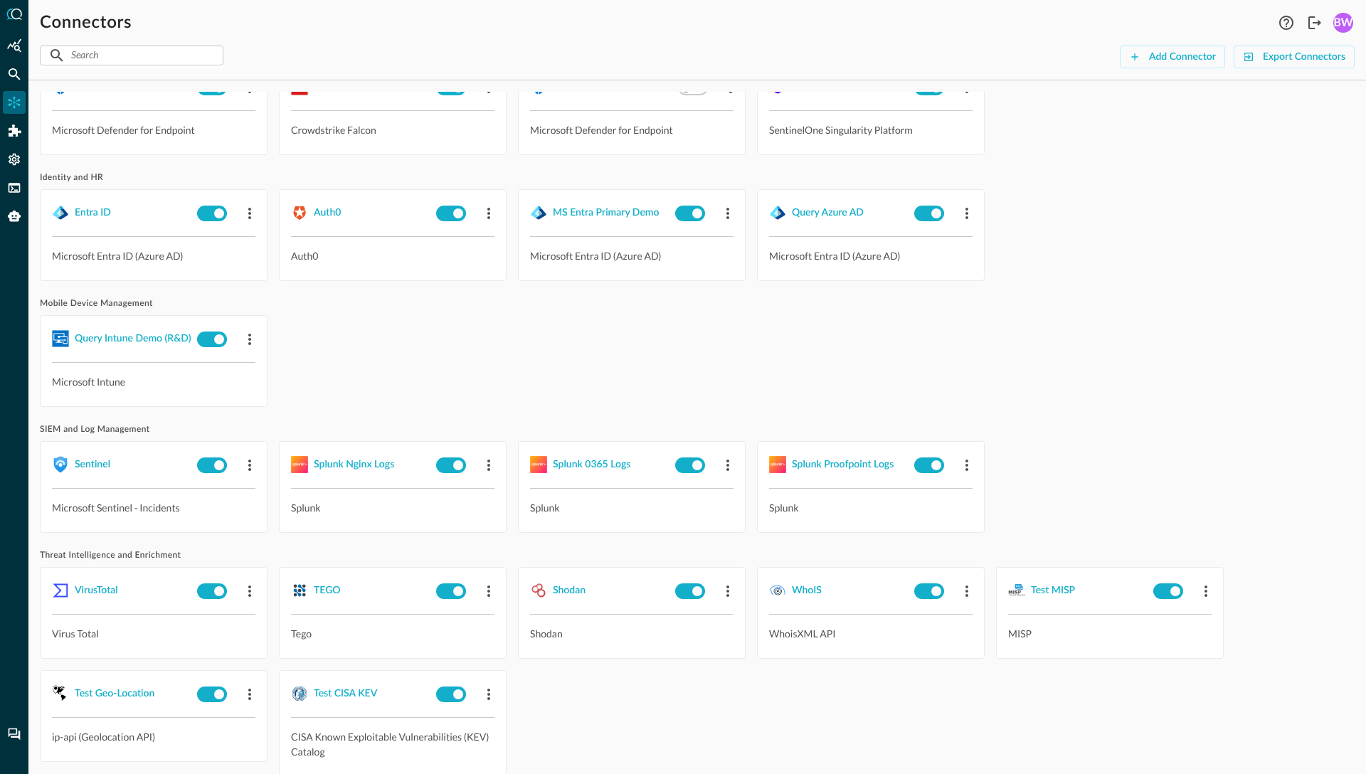
scroll to position [684, 0]
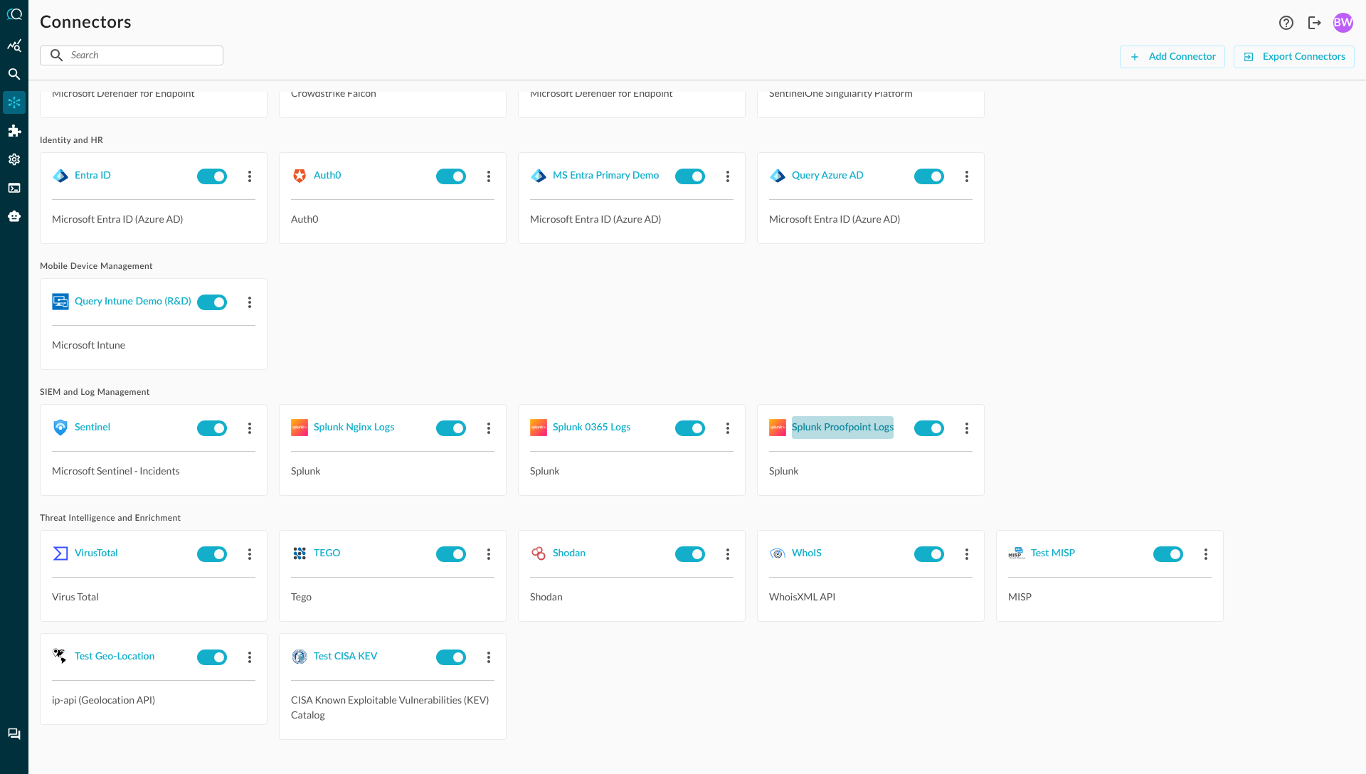
click at [820, 428] on div "Splunk Proofpoint Logs" at bounding box center [843, 428] width 102 height 18
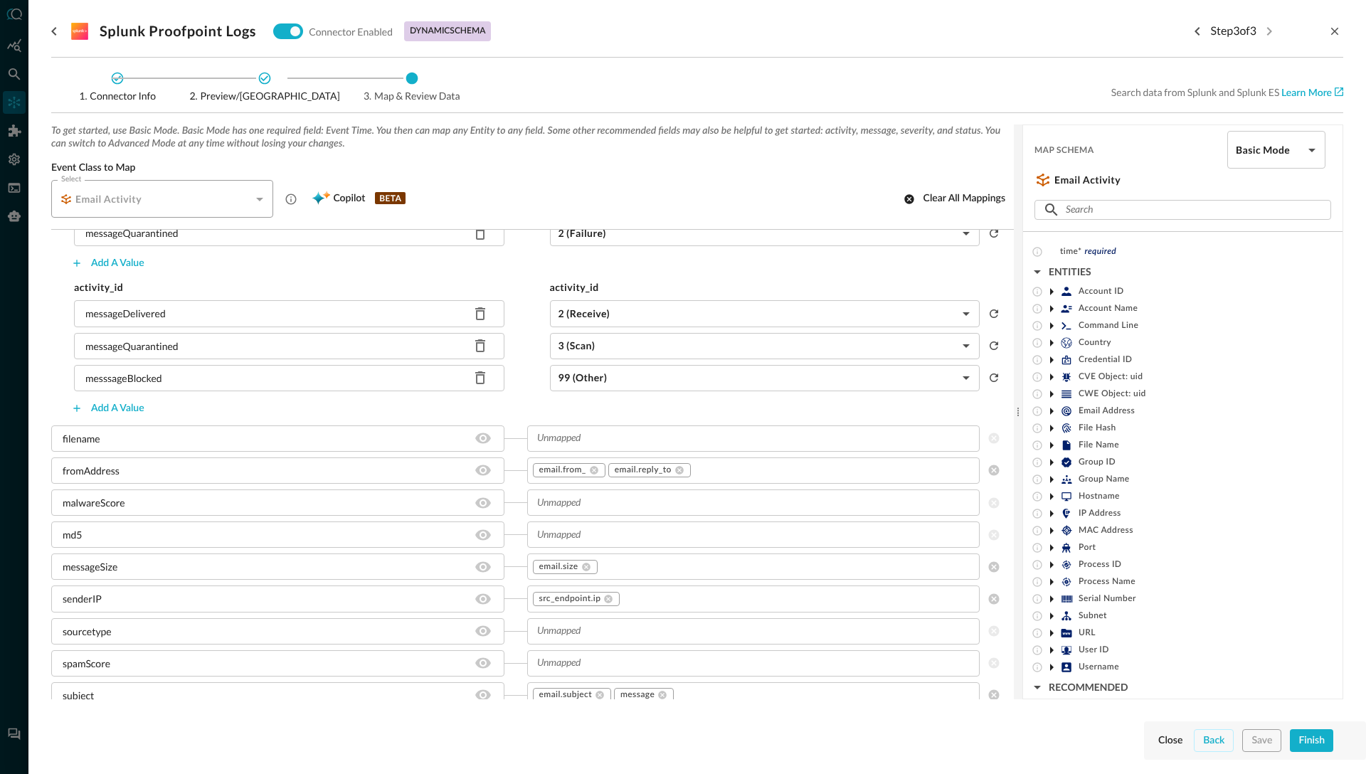
scroll to position [430, 0]
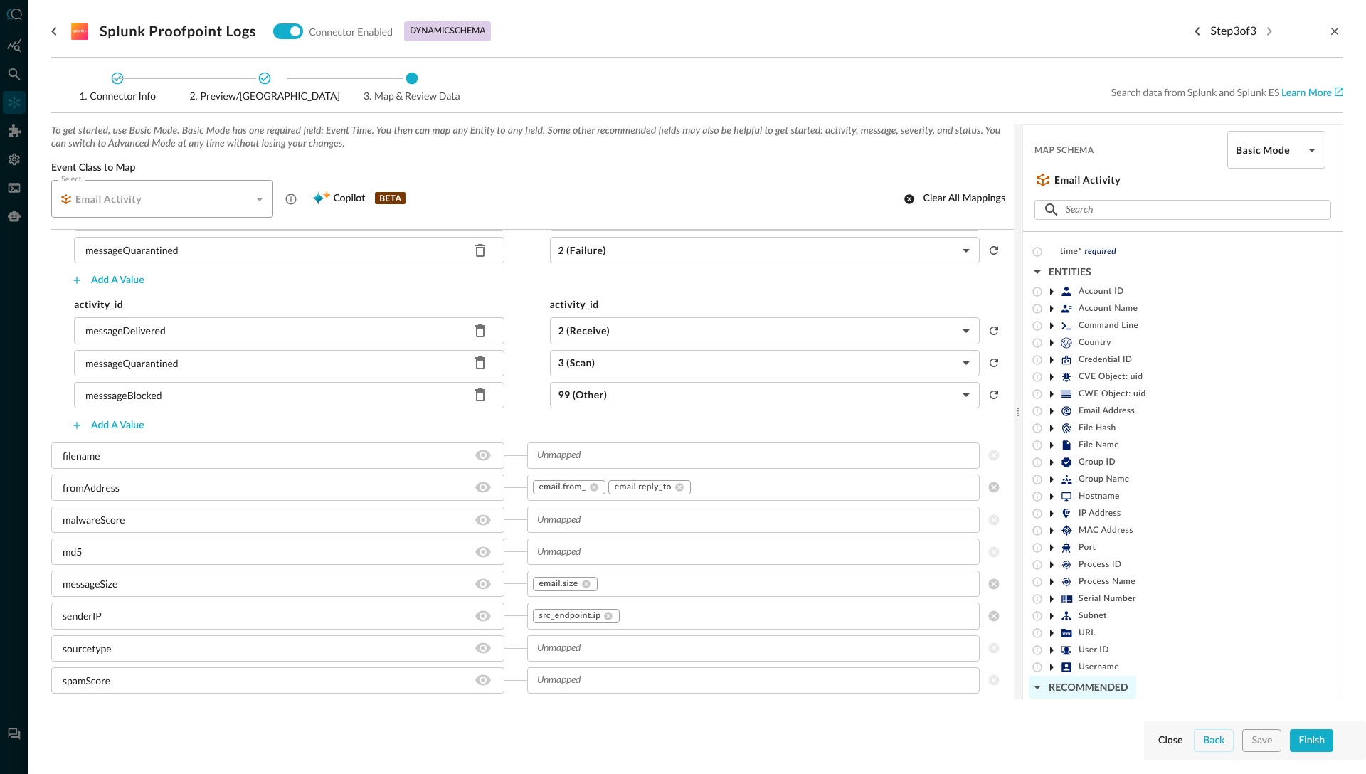
click at [1071, 689] on div "RECOMMENDED" at bounding box center [1088, 688] width 79 height 18
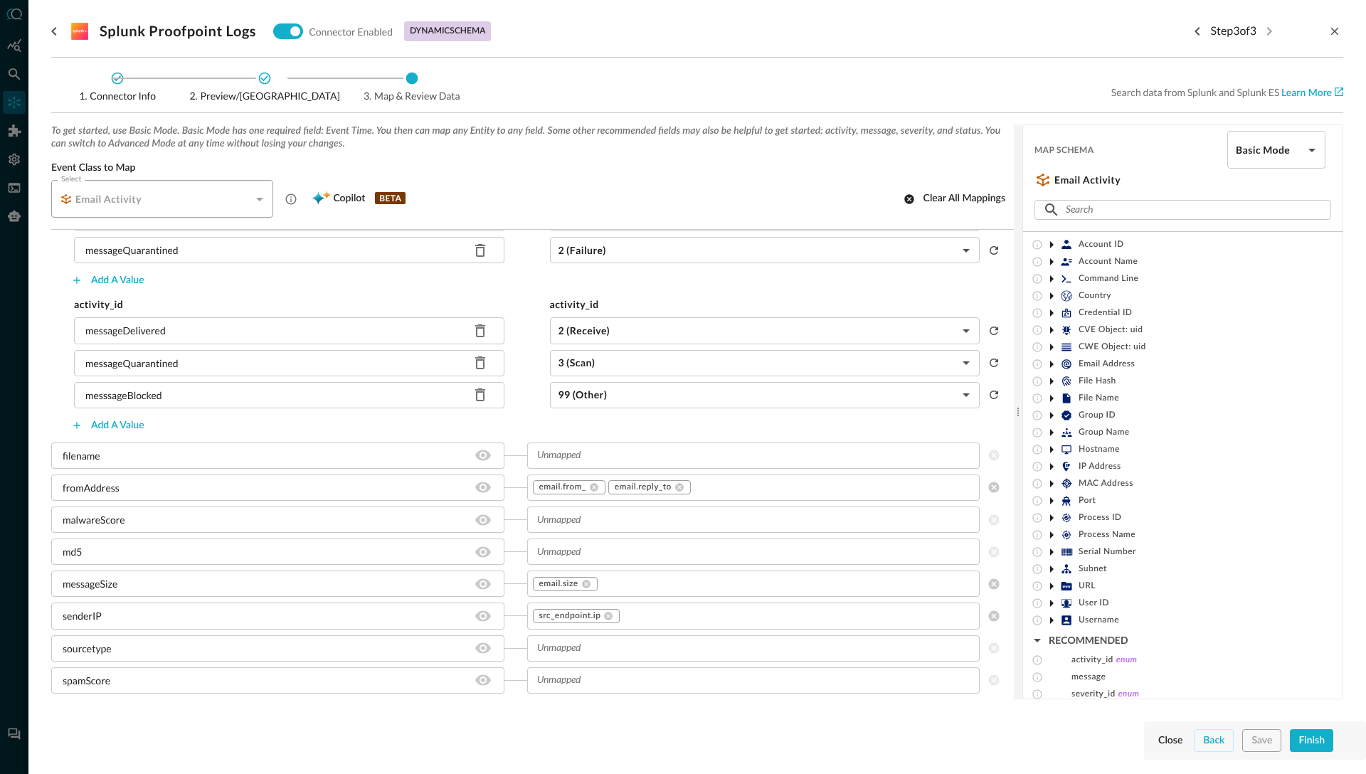
scroll to position [0, 0]
click at [1051, 327] on icon at bounding box center [1052, 325] width 4 height 7
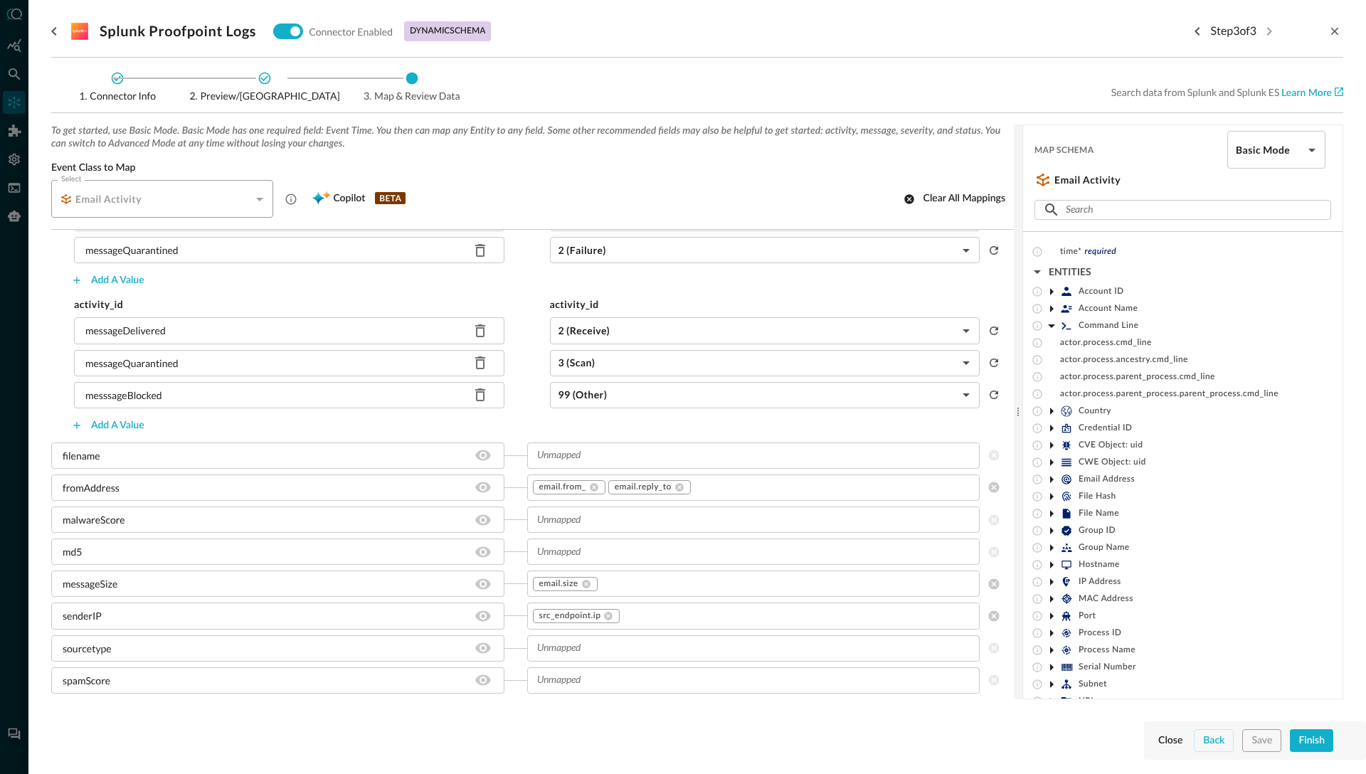
click at [1051, 327] on icon at bounding box center [1051, 325] width 17 height 17
click at [1051, 410] on icon at bounding box center [1052, 411] width 4 height 7
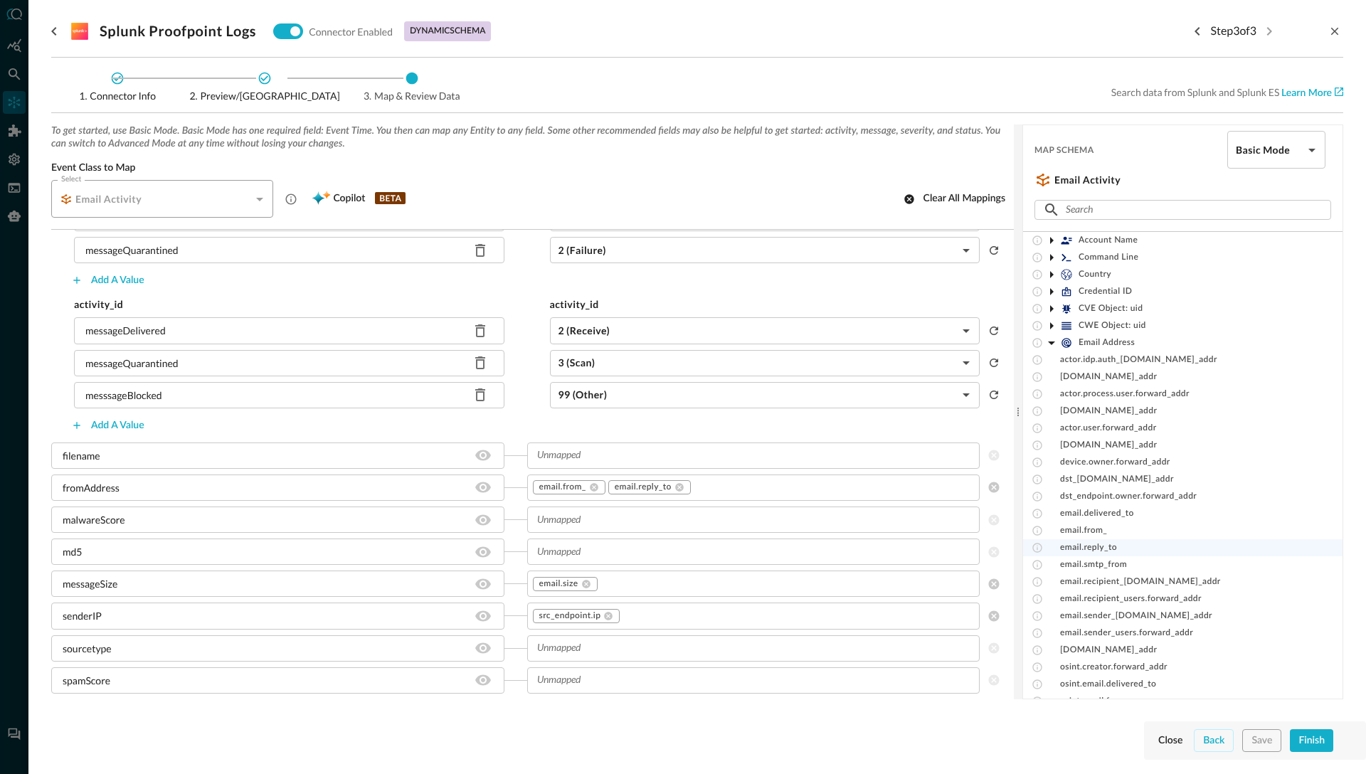
scroll to position [31, 0]
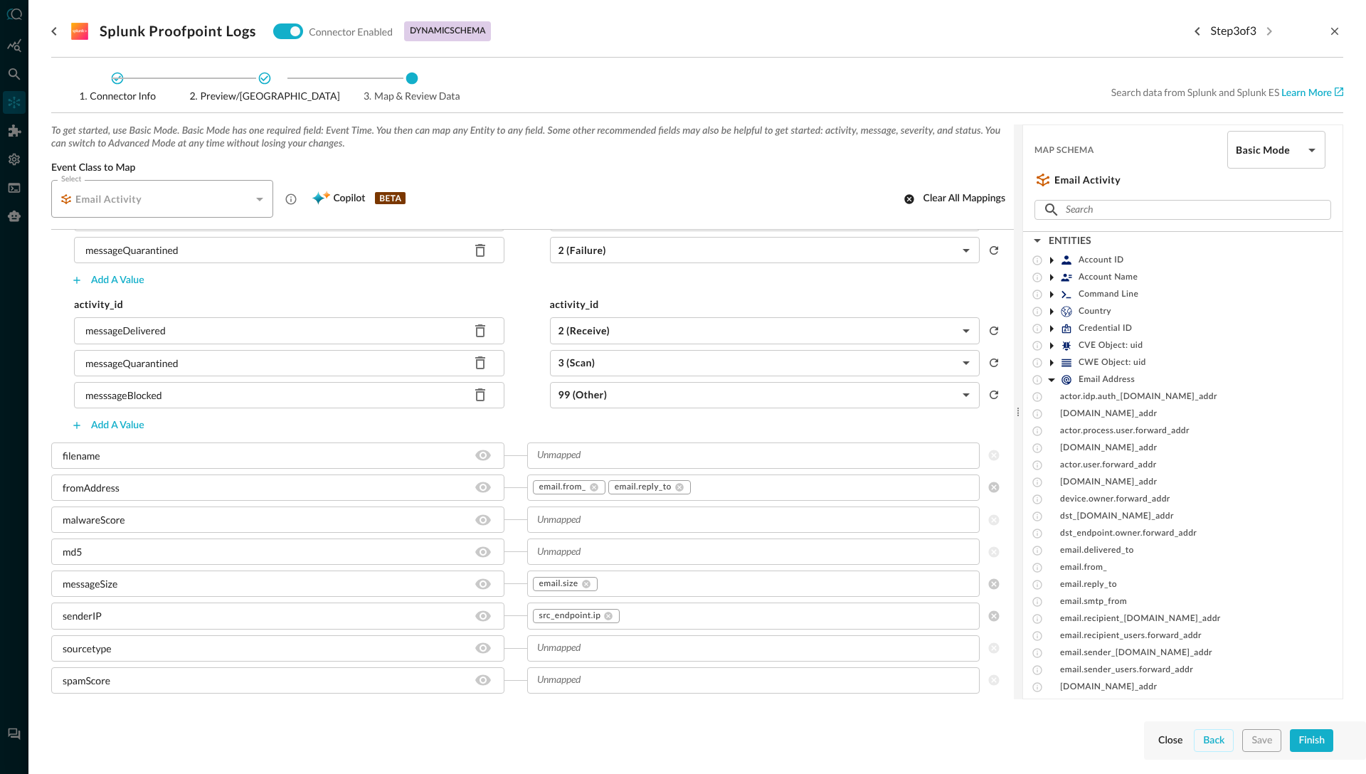
click at [1051, 260] on icon at bounding box center [1052, 260] width 4 height 7
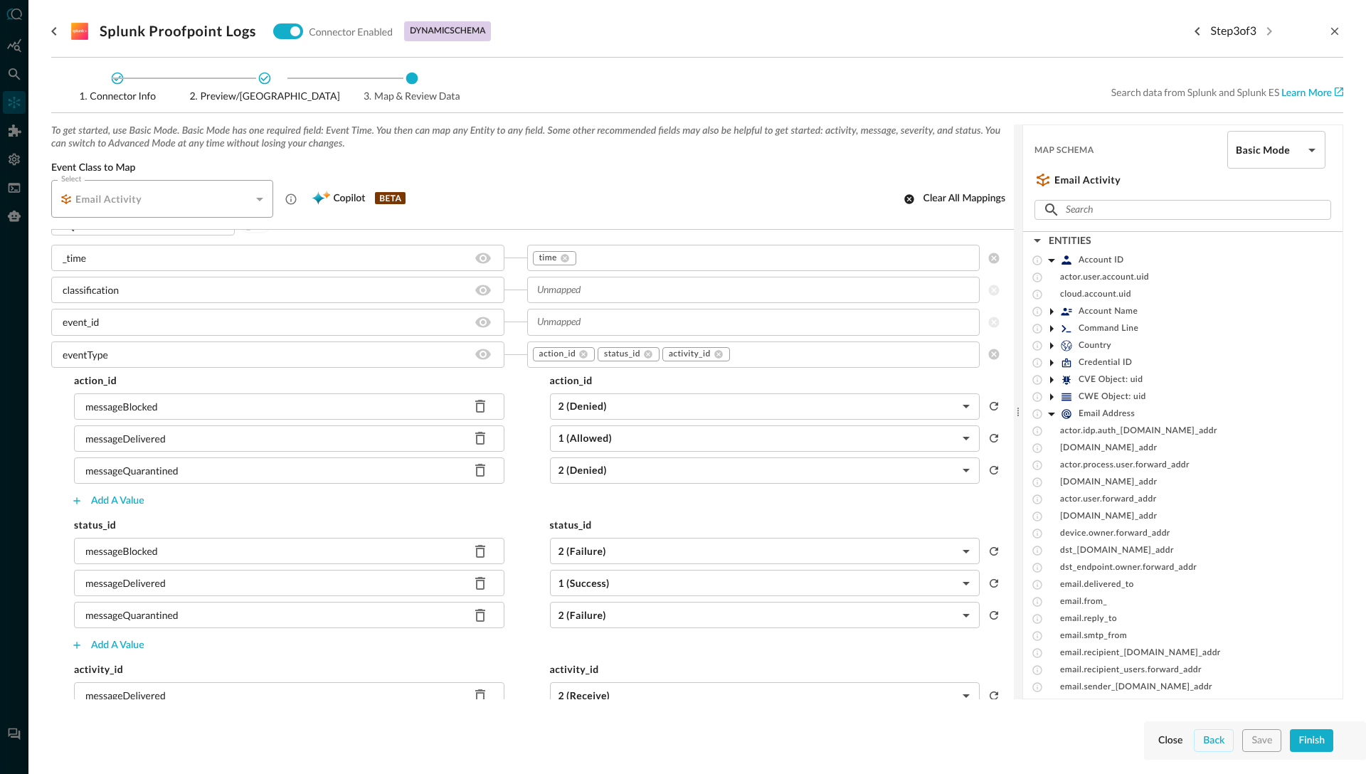
scroll to position [0, 0]
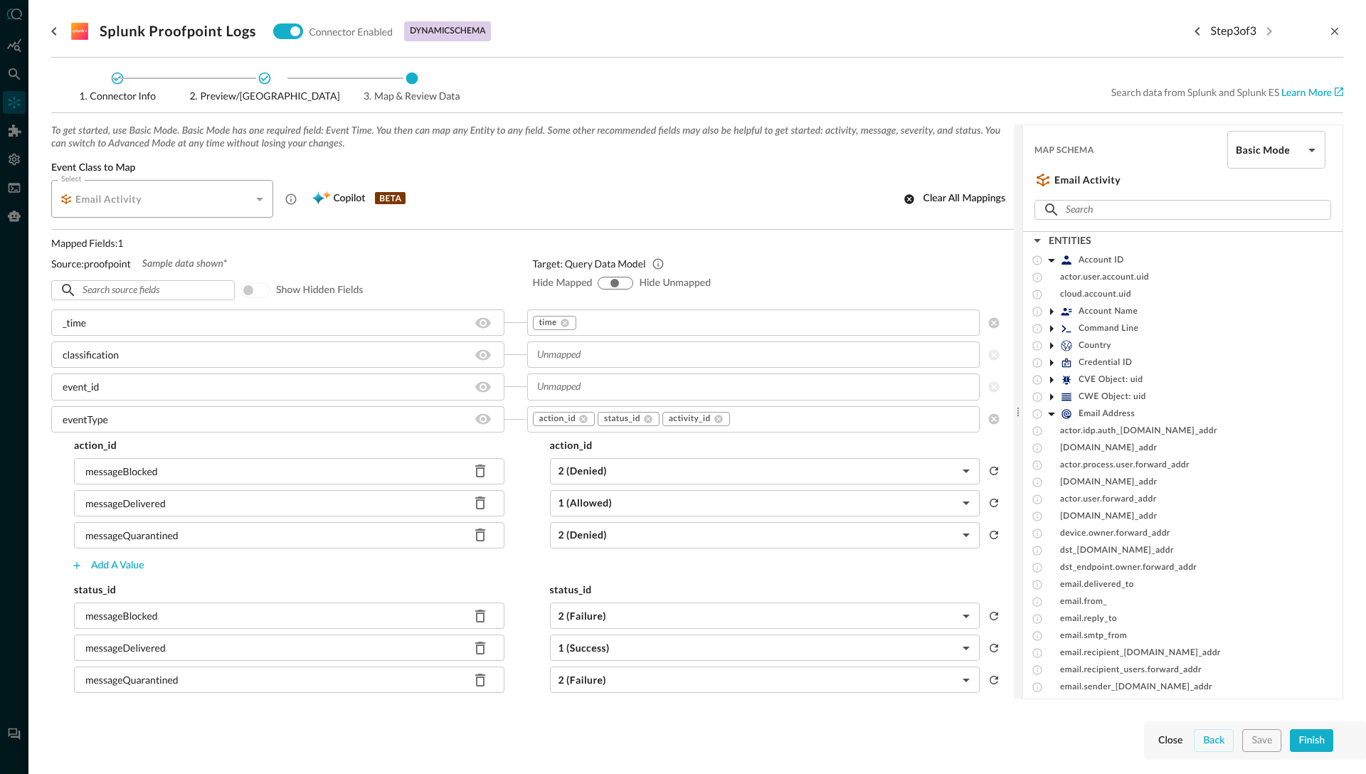
click at [1051, 260] on icon at bounding box center [1051, 261] width 7 height 4
click at [1051, 277] on icon at bounding box center [1052, 277] width 4 height 7
click at [1051, 277] on icon at bounding box center [1051, 278] width 7 height 4
click at [1051, 383] on icon at bounding box center [1051, 379] width 17 height 17
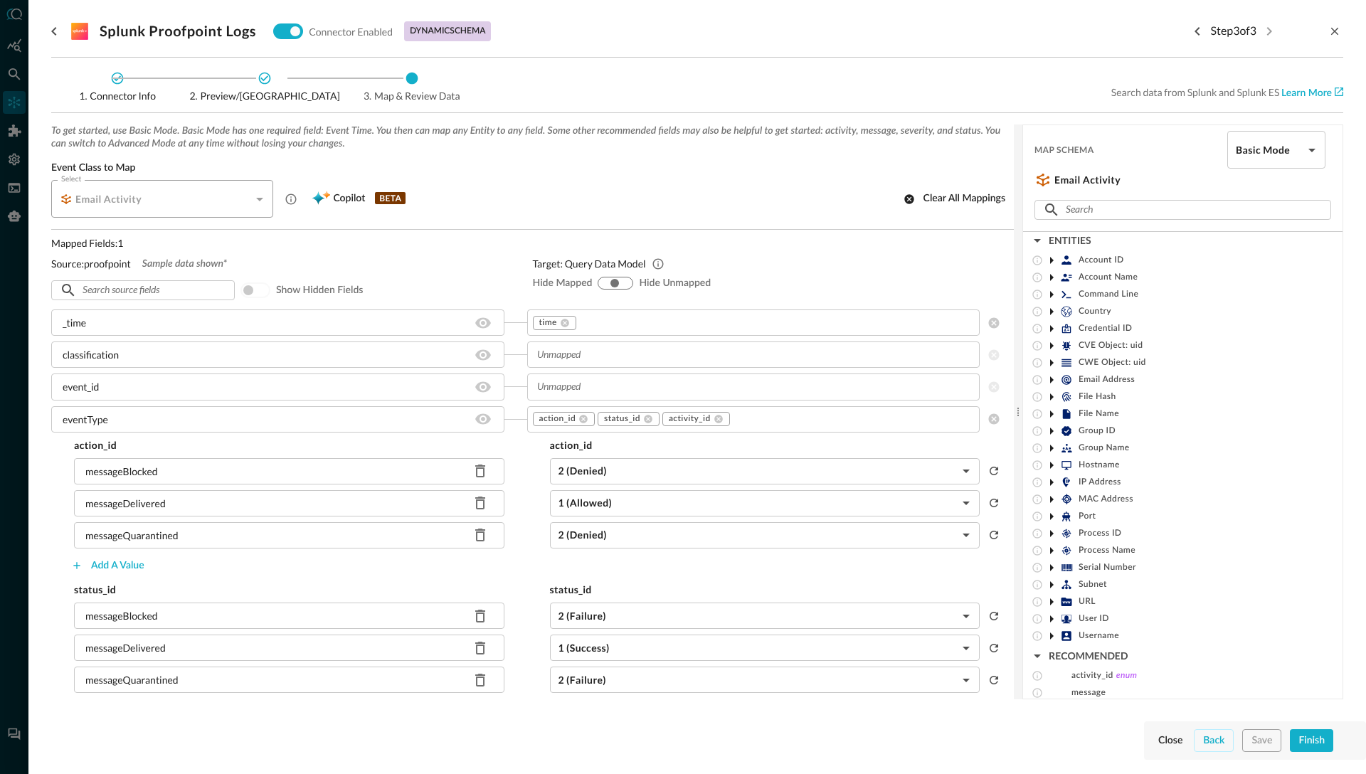
scroll to position [13, 0]
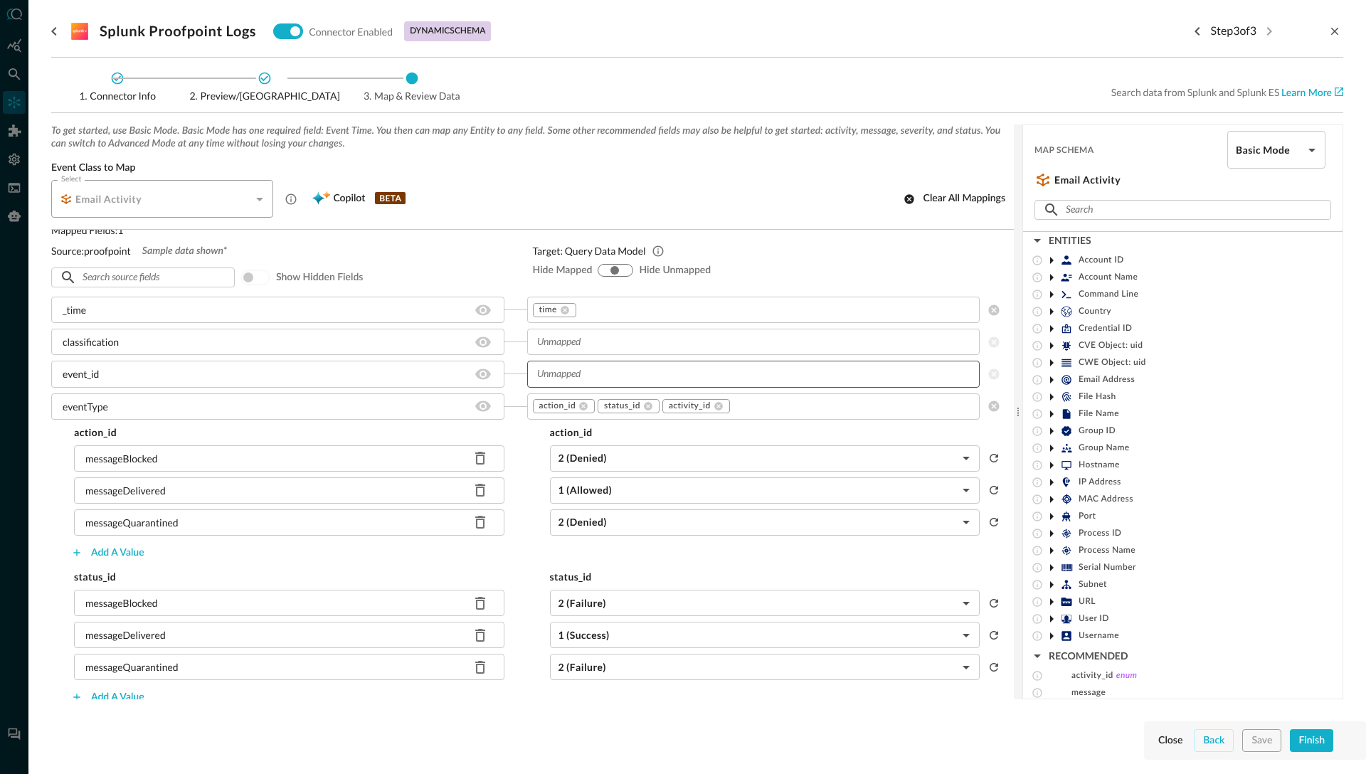
click at [603, 376] on input "text" at bounding box center [752, 374] width 442 height 18
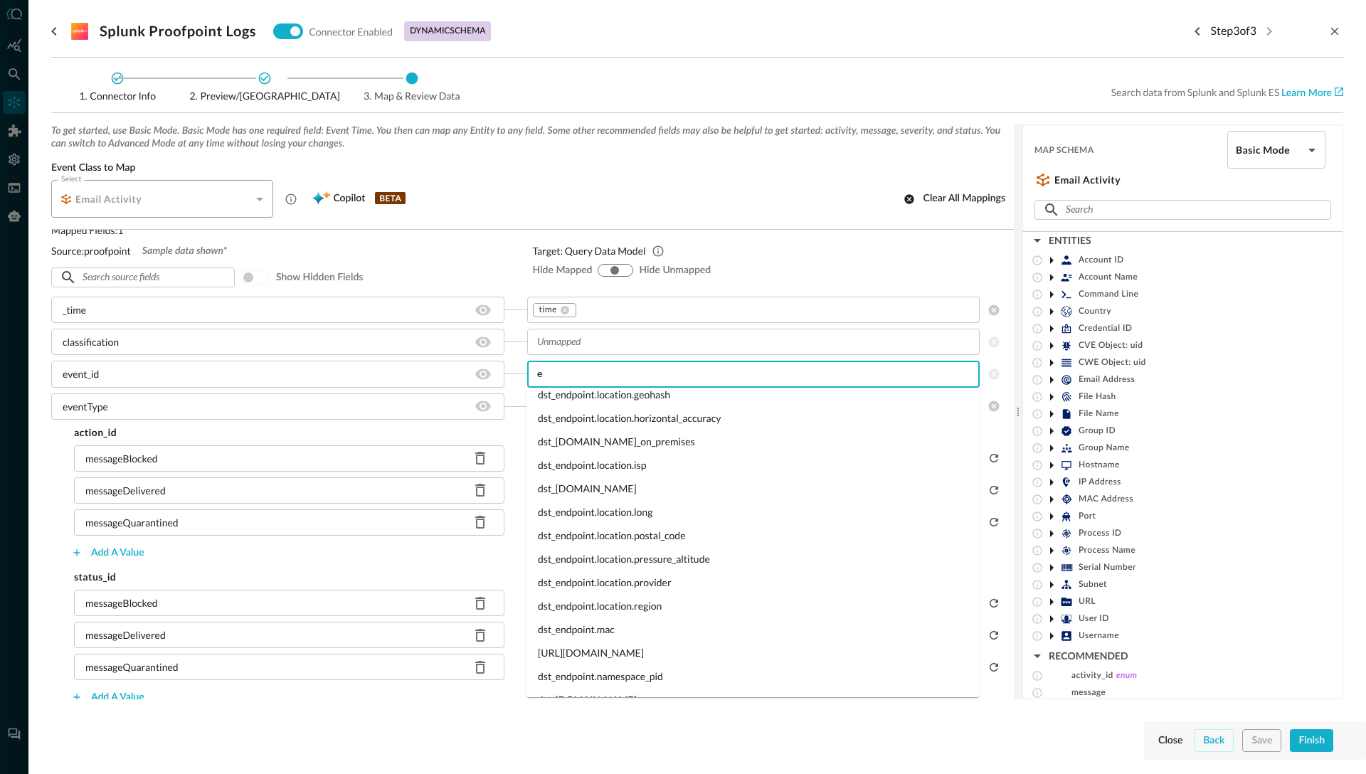
scroll to position [0, 0]
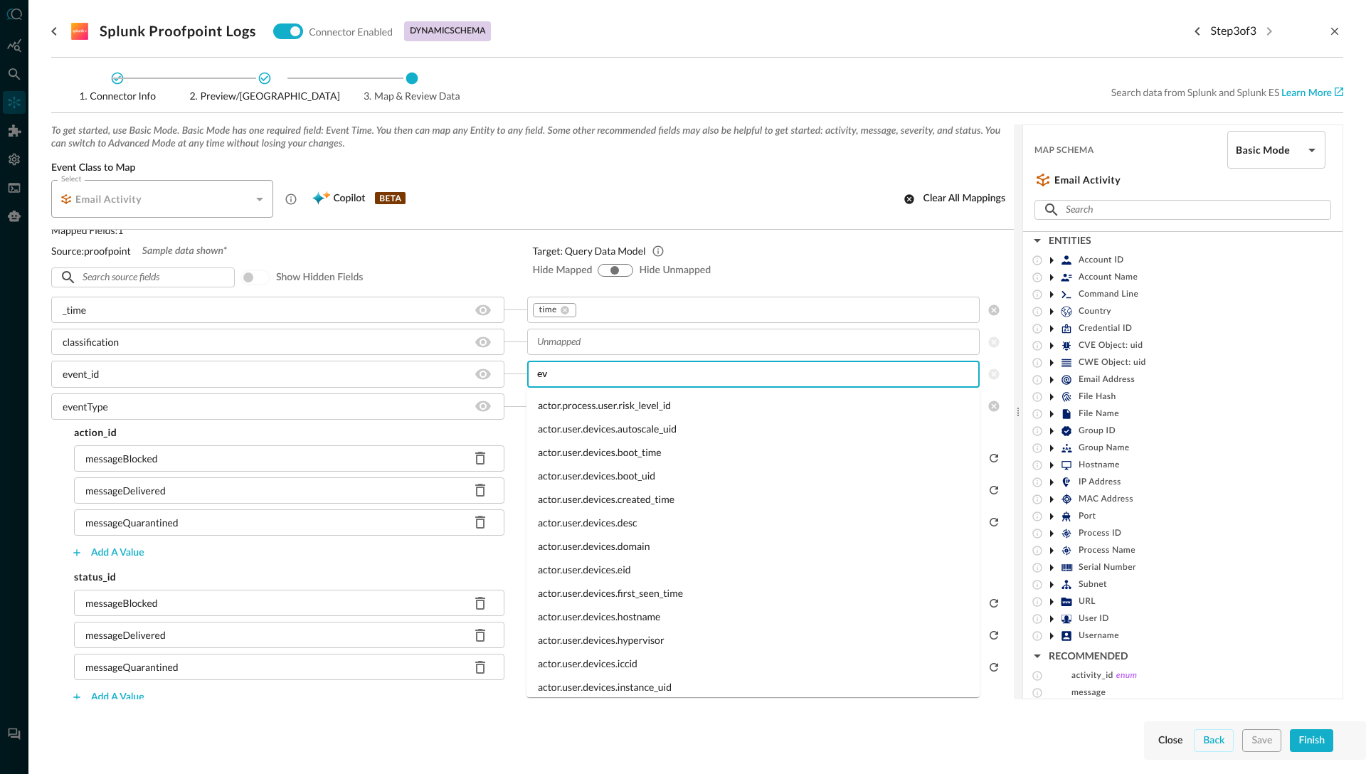
type input "e"
type input "i"
click at [518, 367] on div "event_id" at bounding box center [289, 374] width 476 height 26
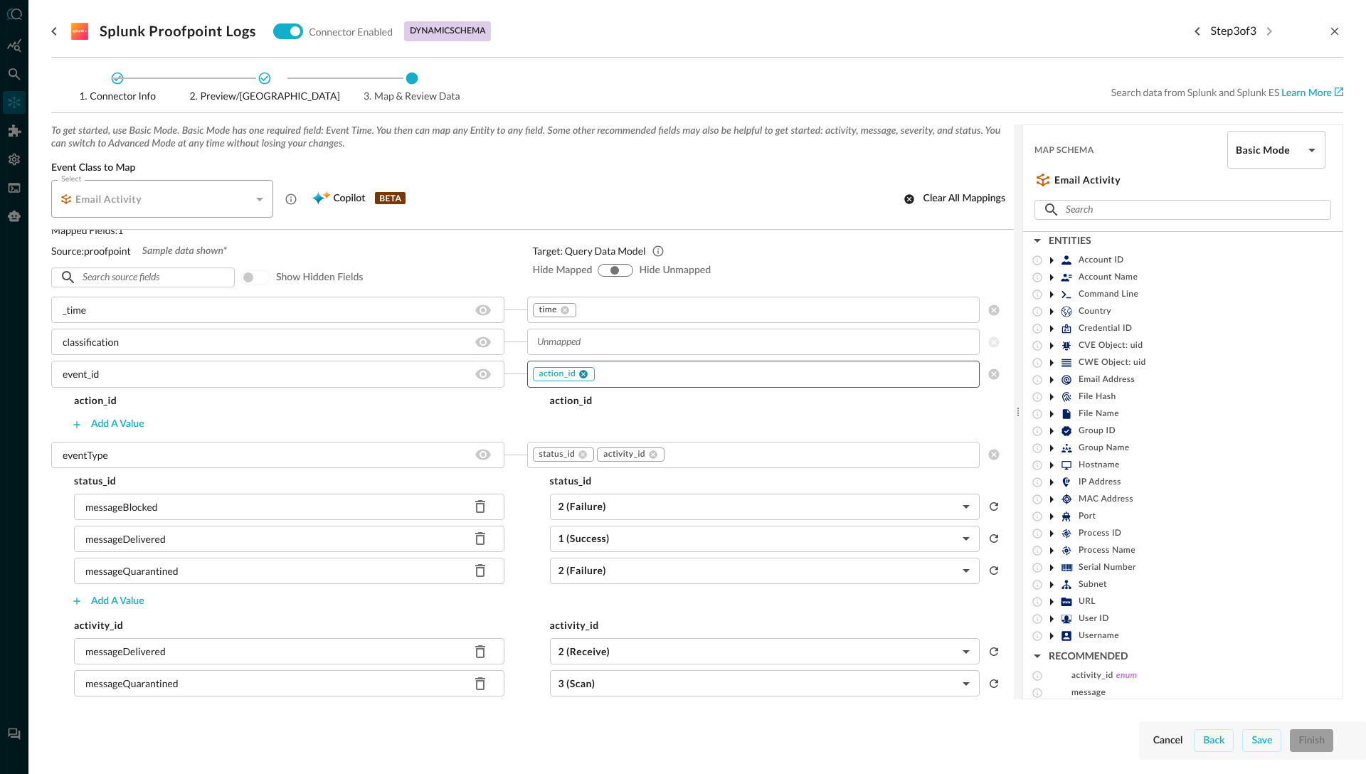
click at [585, 374] on icon at bounding box center [583, 374] width 9 height 9
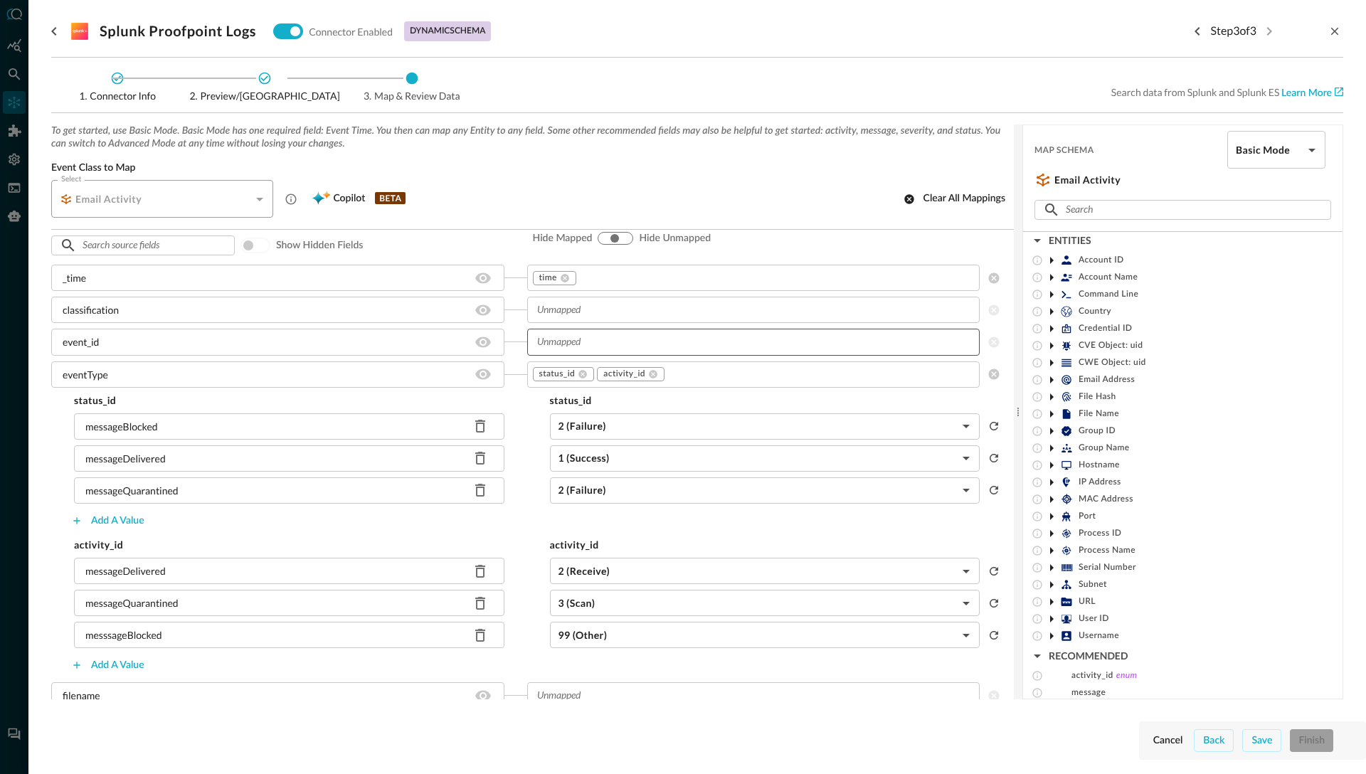
scroll to position [44, 0]
click at [575, 272] on div "time" at bounding box center [554, 279] width 43 height 14
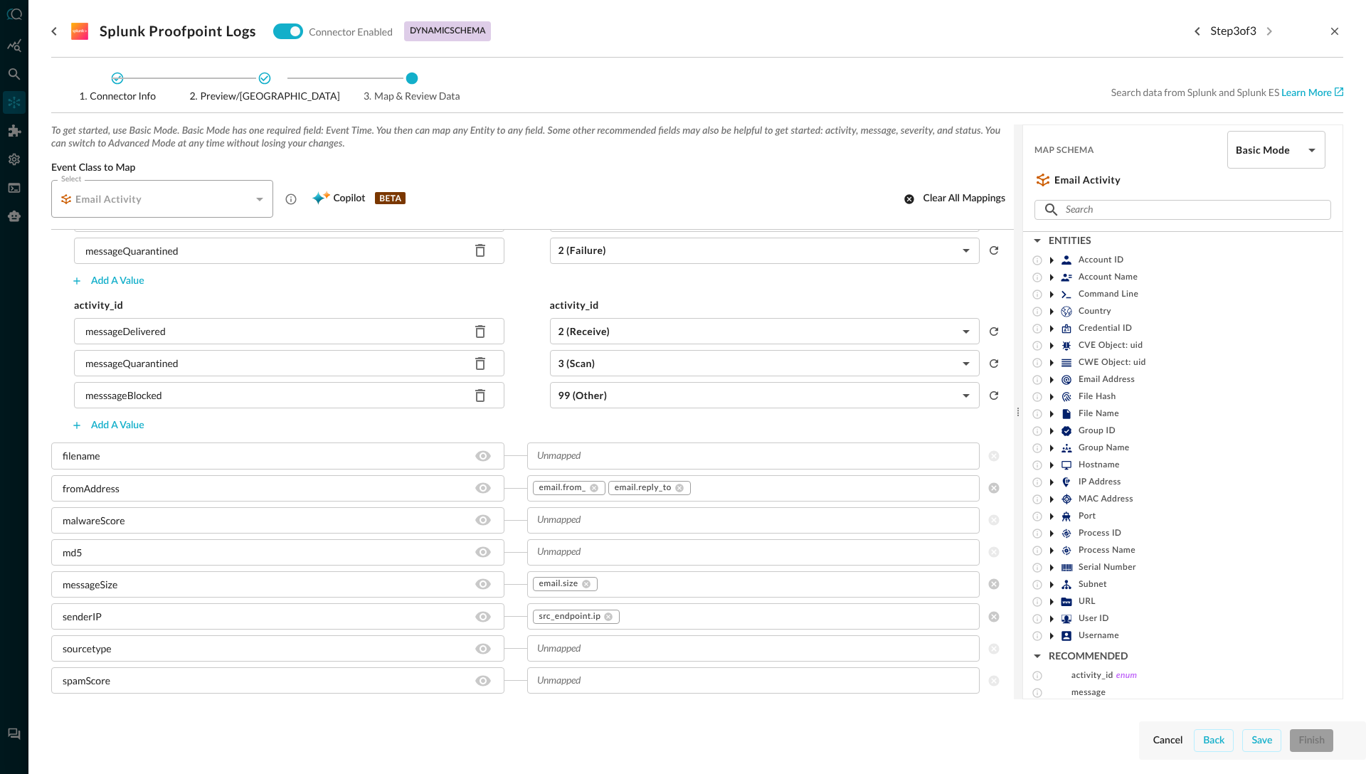
scroll to position [286, 0]
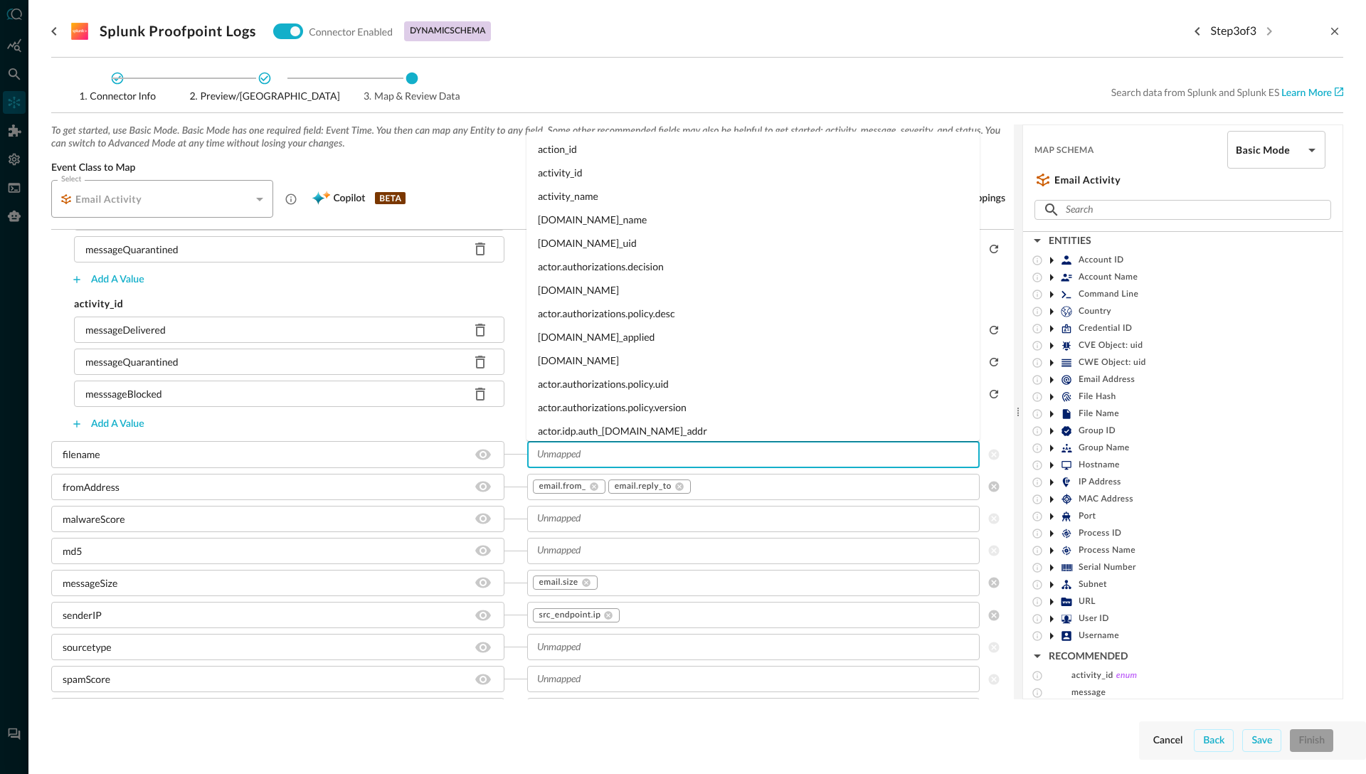
click at [553, 452] on input "text" at bounding box center [752, 454] width 442 height 18
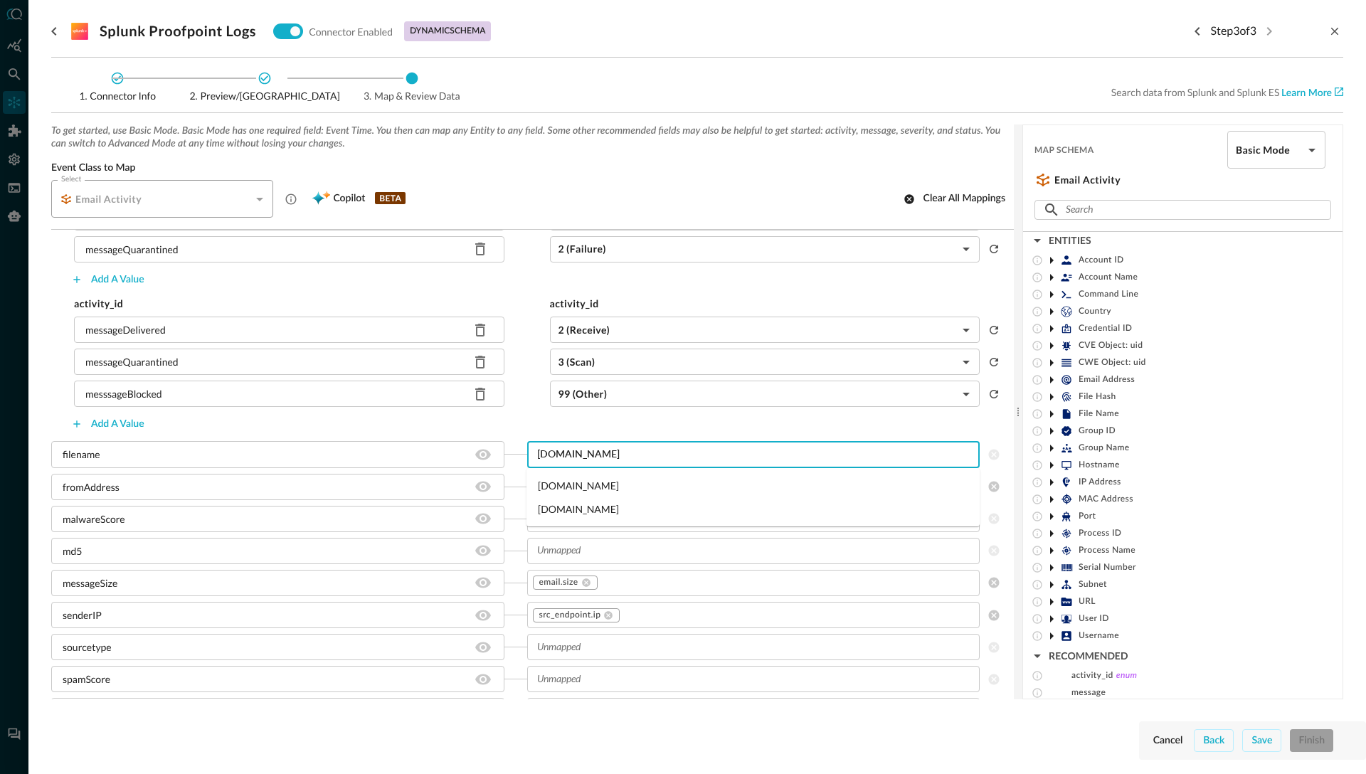
drag, startPoint x: 583, startPoint y: 455, endPoint x: 527, endPoint y: 451, distance: 56.3
click at [527, 451] on div "[DOMAIN_NAME] ​" at bounding box center [753, 454] width 453 height 26
click at [605, 457] on input "[DOMAIN_NAME]" at bounding box center [752, 454] width 442 height 18
type input "[DOMAIN_NAME]"
click at [296, 460] on div "filename" at bounding box center [277, 454] width 453 height 26
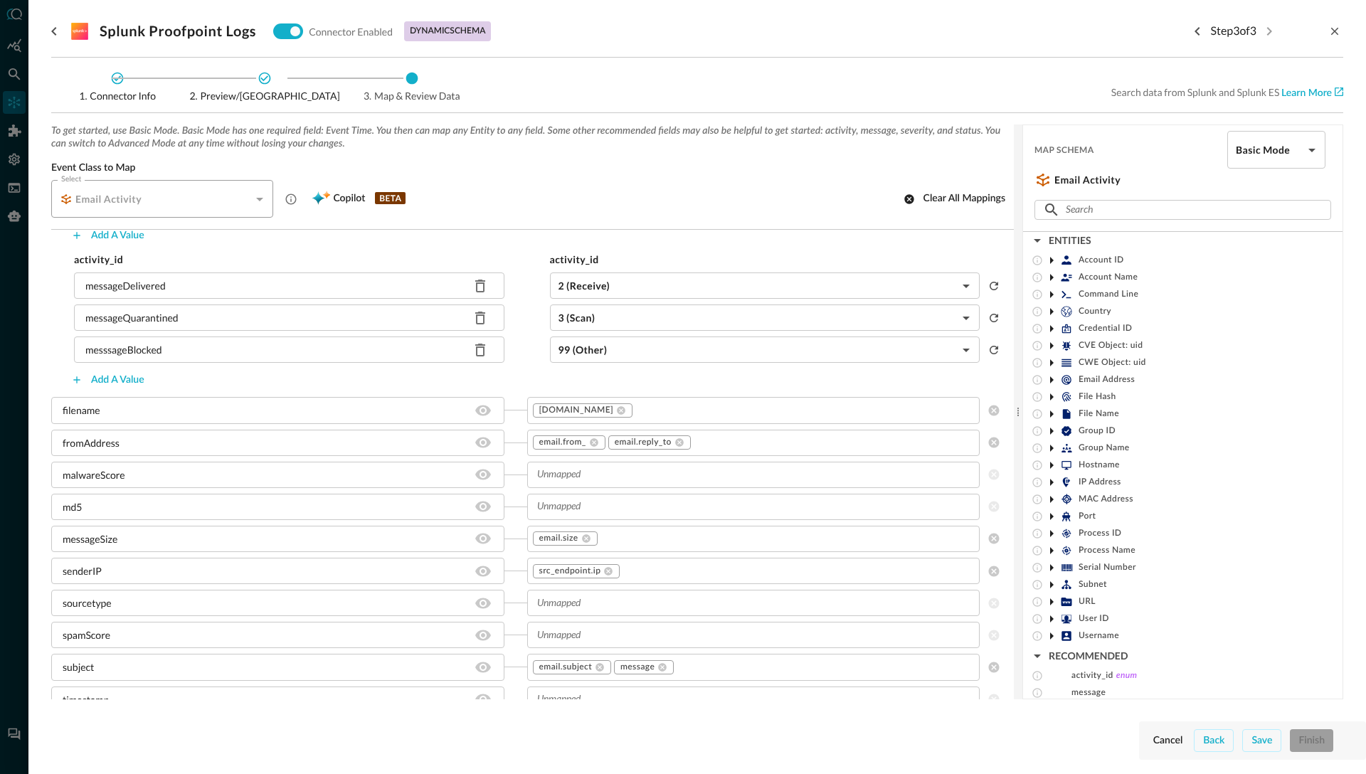
scroll to position [408, 0]
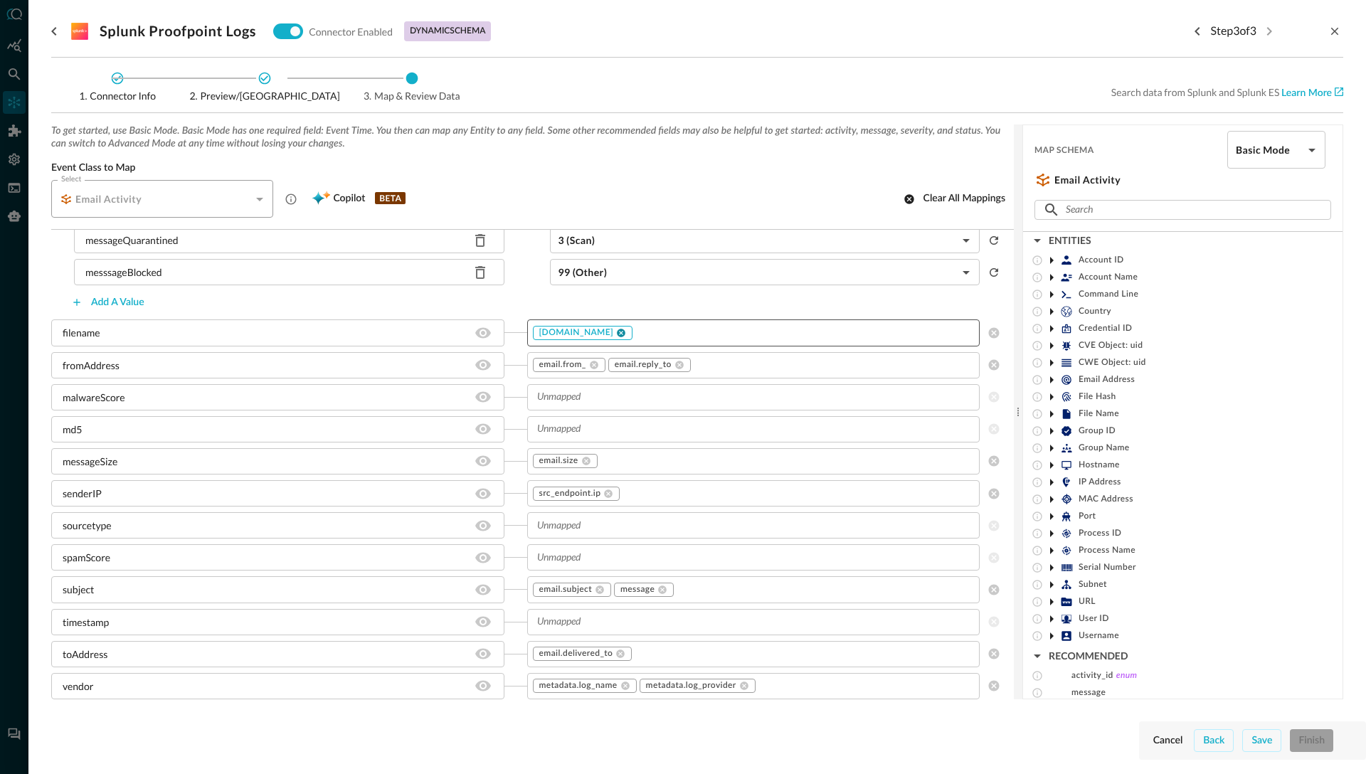
click at [626, 334] on icon at bounding box center [621, 333] width 10 height 10
click at [221, 331] on div "filename" at bounding box center [277, 332] width 453 height 26
click at [101, 336] on div "filename" at bounding box center [277, 332] width 453 height 26
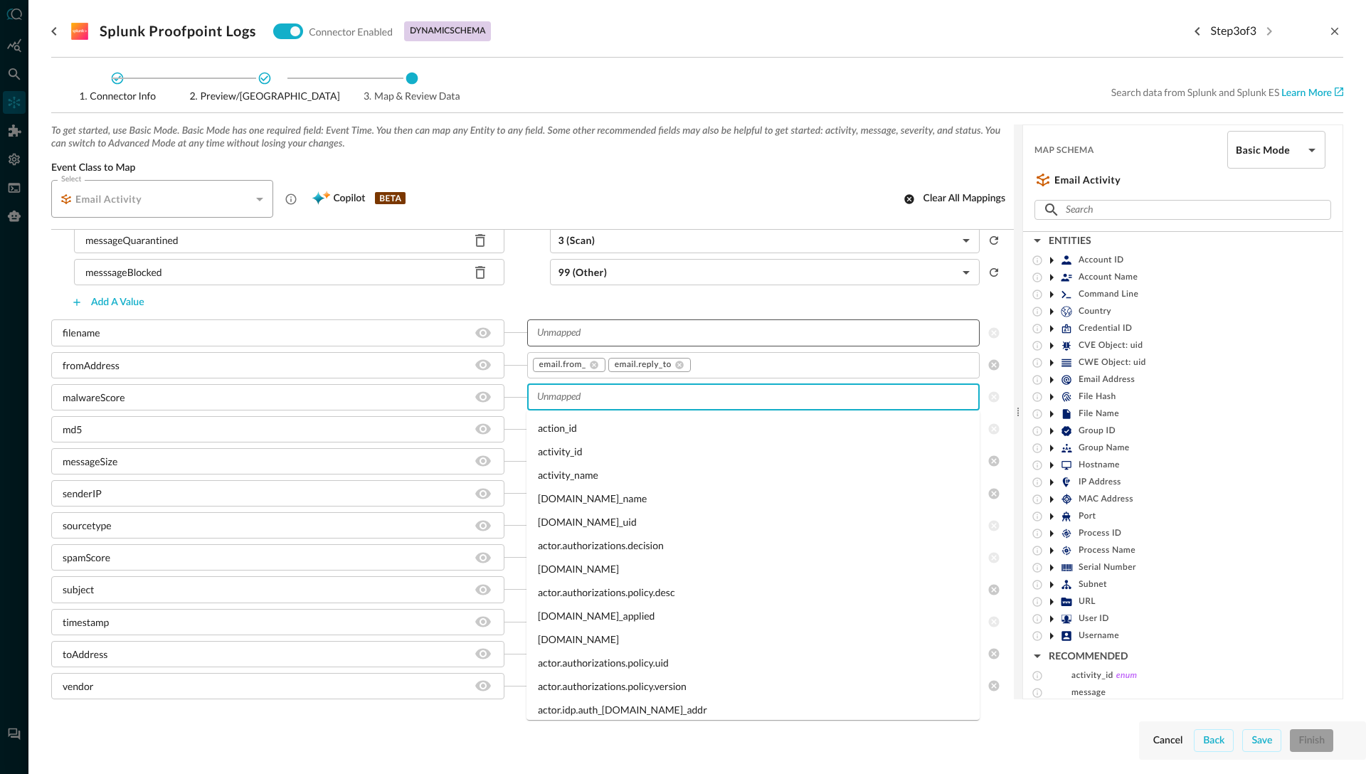
click at [557, 397] on input "text" at bounding box center [752, 397] width 442 height 18
